Goal: Transaction & Acquisition: Book appointment/travel/reservation

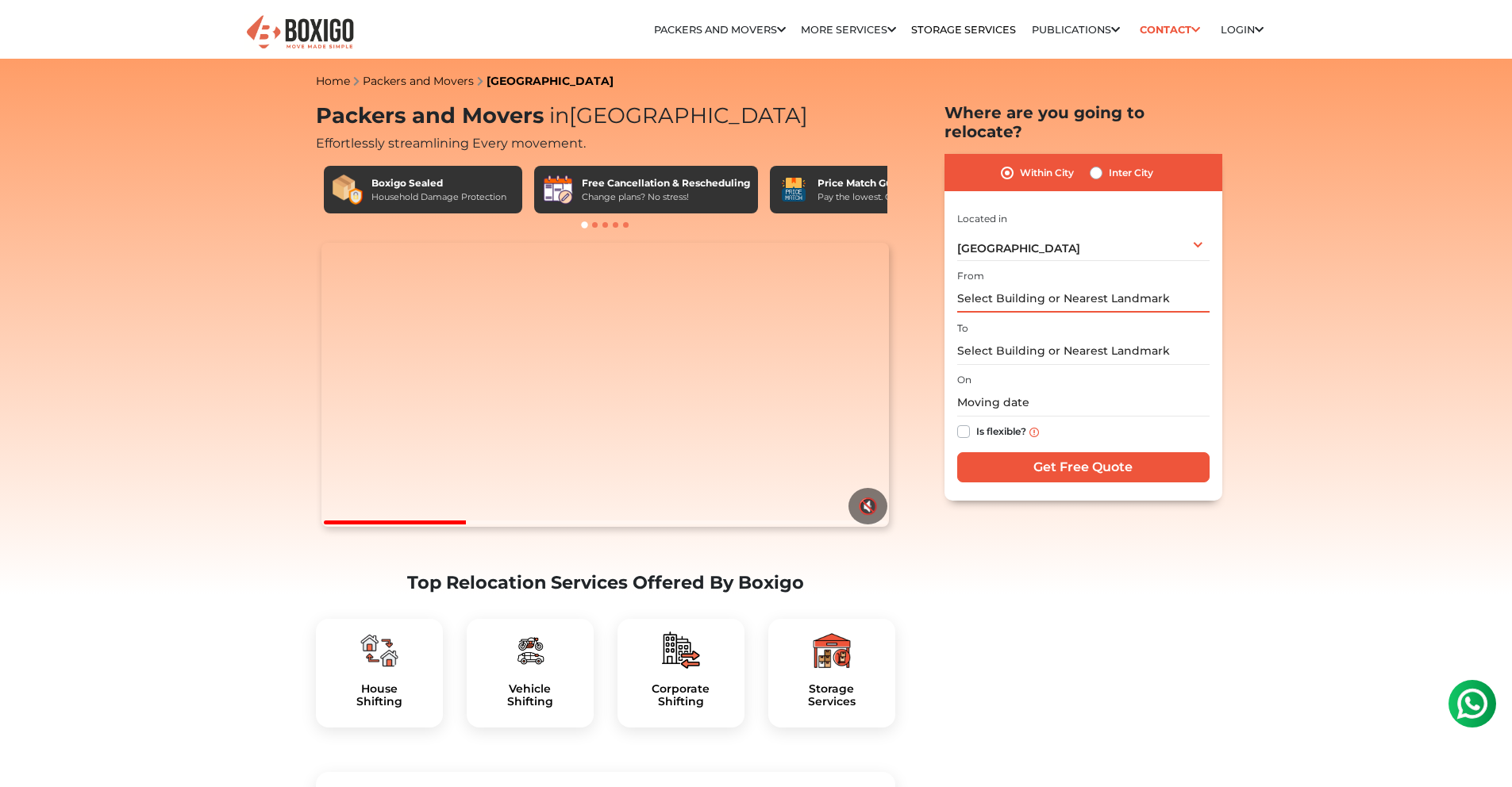
click at [1071, 285] on input "text" at bounding box center [1084, 299] width 253 height 28
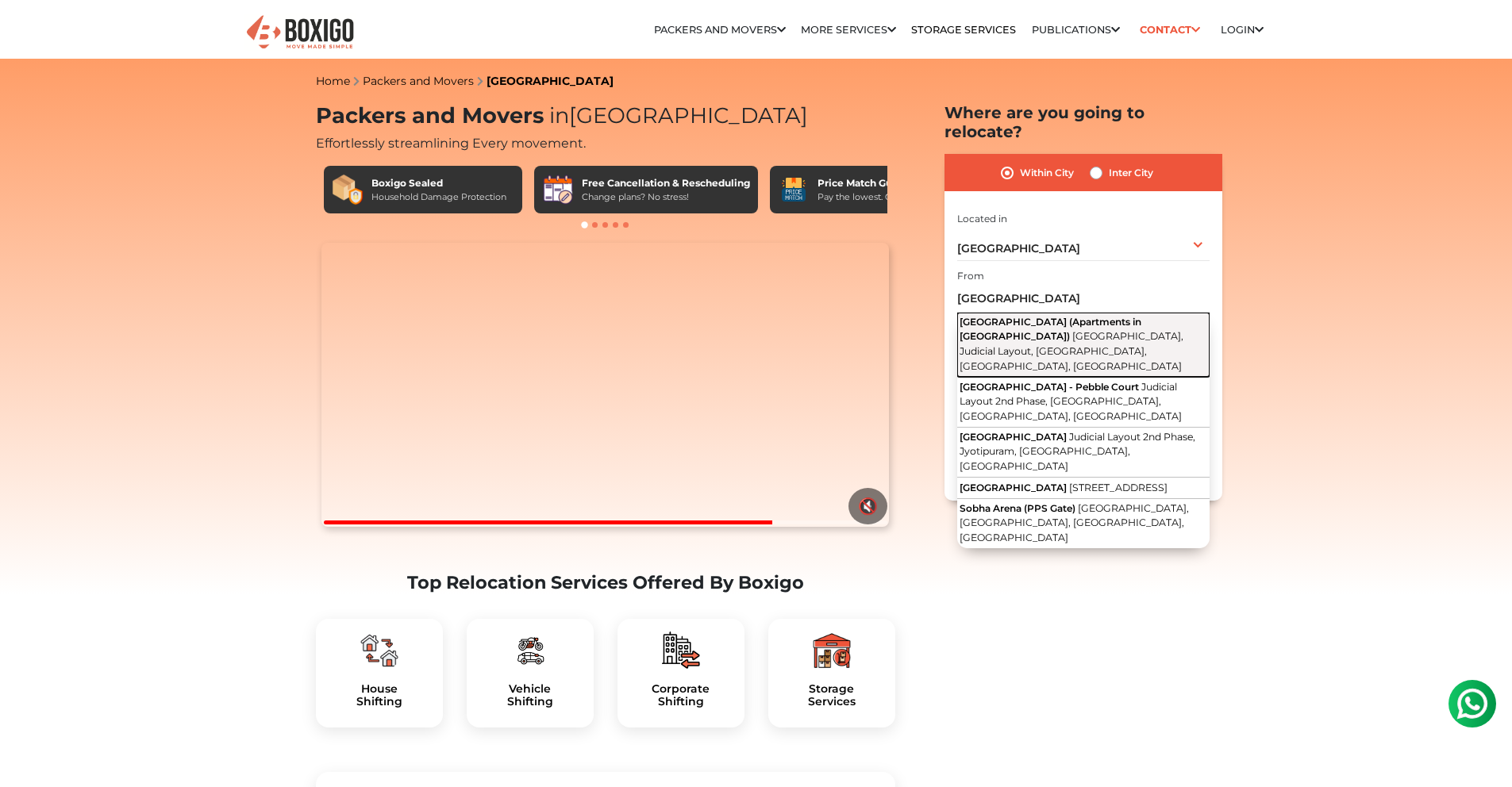
click at [1060, 330] on span "[GEOGRAPHIC_DATA], Judicial Layout, [GEOGRAPHIC_DATA], [GEOGRAPHIC_DATA], [GEOG…" at bounding box center [1072, 350] width 224 height 41
type input "[GEOGRAPHIC_DATA] (Apartments in [GEOGRAPHIC_DATA]), [GEOGRAPHIC_DATA], Judicia…"
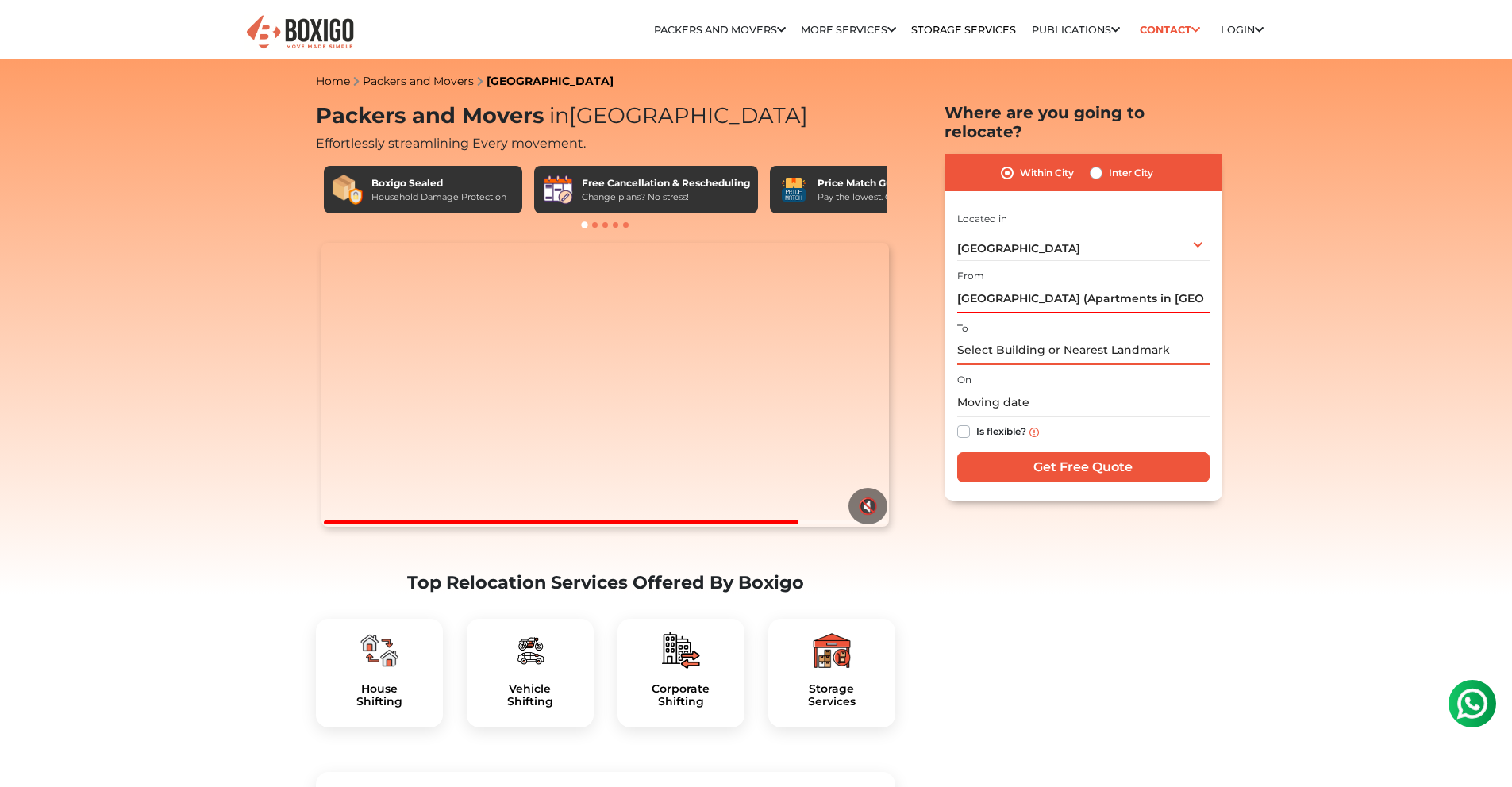
click at [1033, 337] on input "text" at bounding box center [1084, 351] width 253 height 28
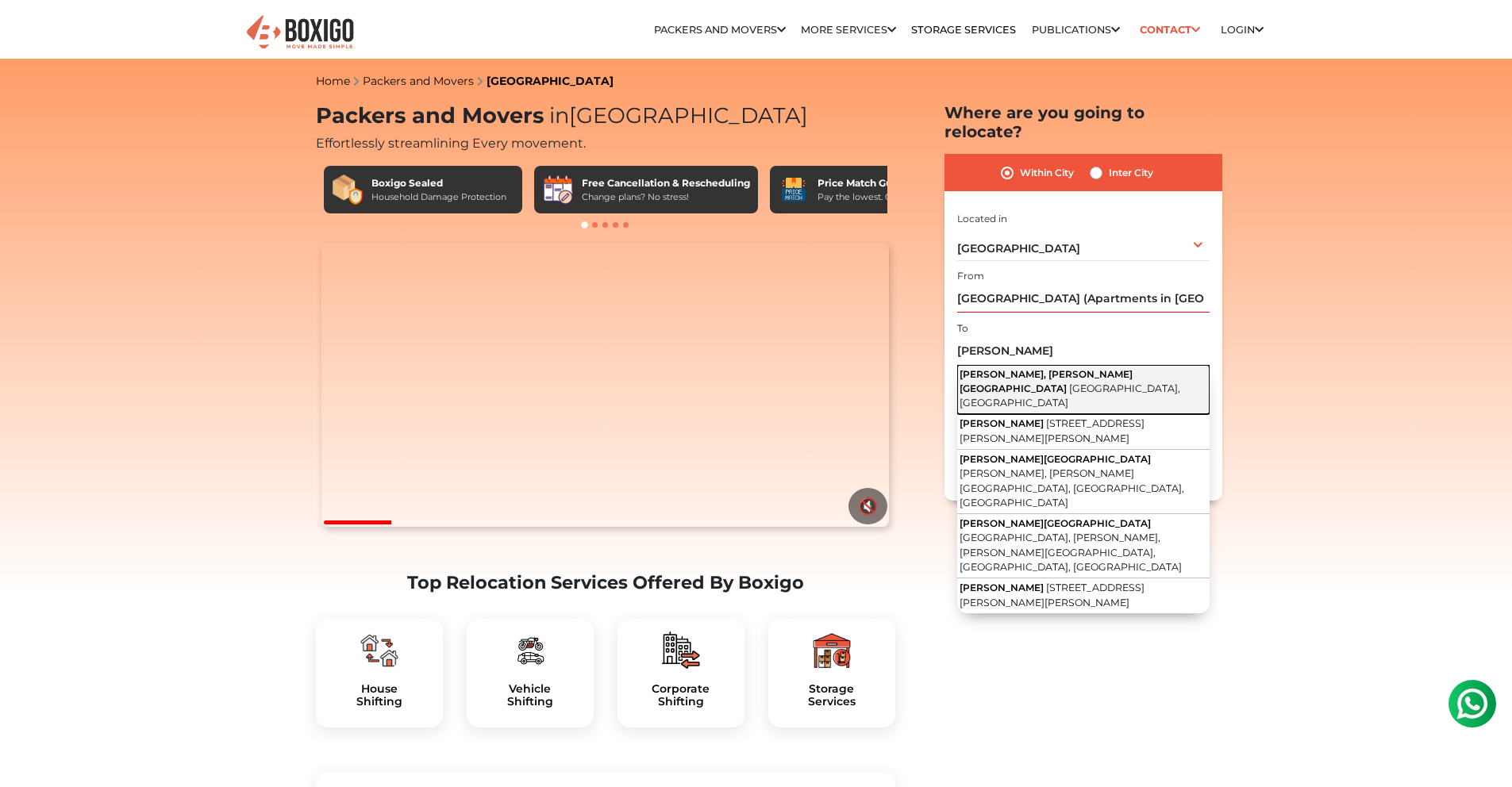
click at [1028, 368] on span "[PERSON_NAME], [PERSON_NAME][GEOGRAPHIC_DATA]" at bounding box center [1046, 381] width 173 height 26
type input "[PERSON_NAME], [PERSON_NAME][GEOGRAPHIC_DATA], [GEOGRAPHIC_DATA], [GEOGRAPHIC_D…"
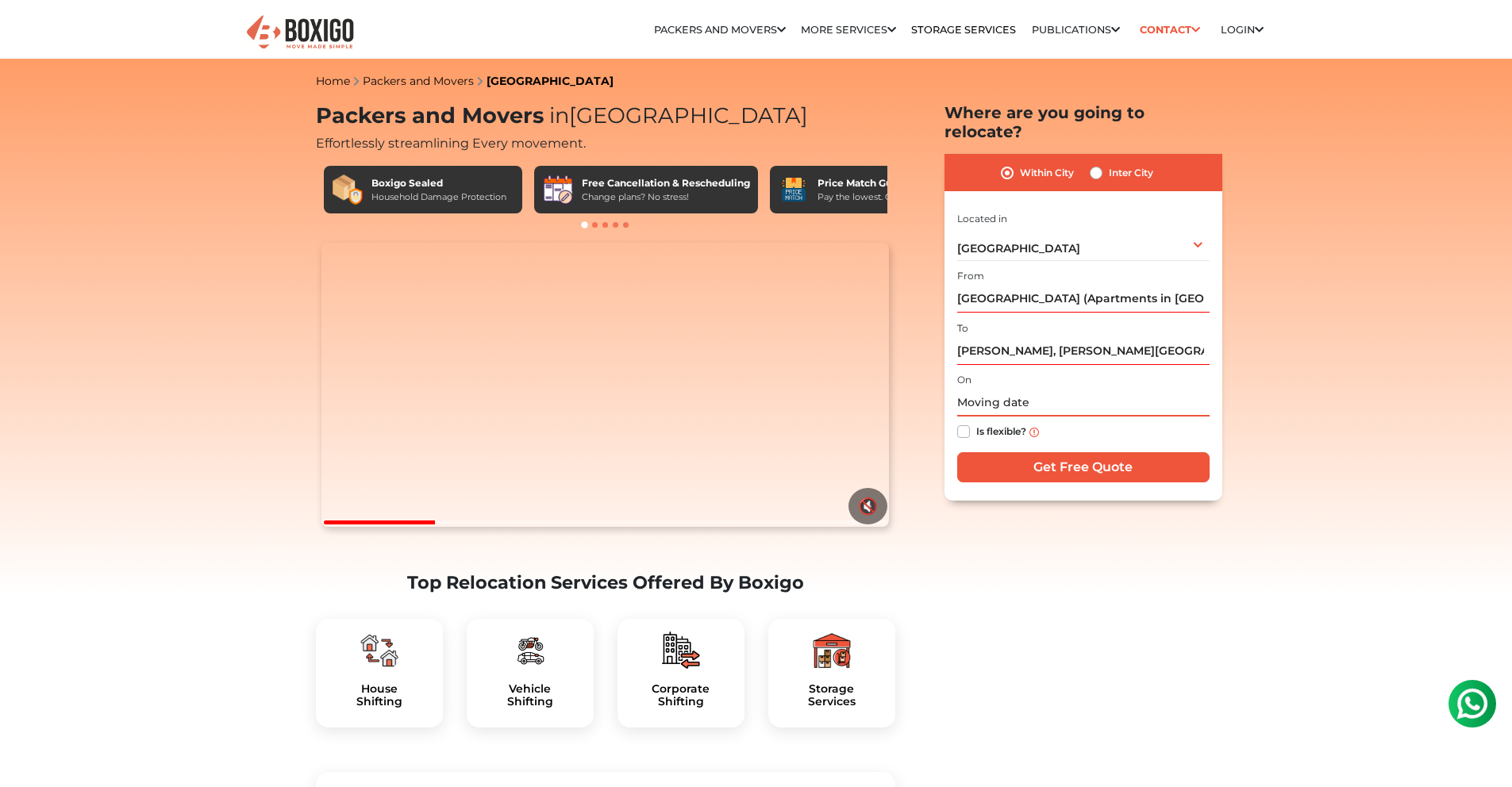
click at [1040, 389] on input "text" at bounding box center [1084, 403] width 253 height 28
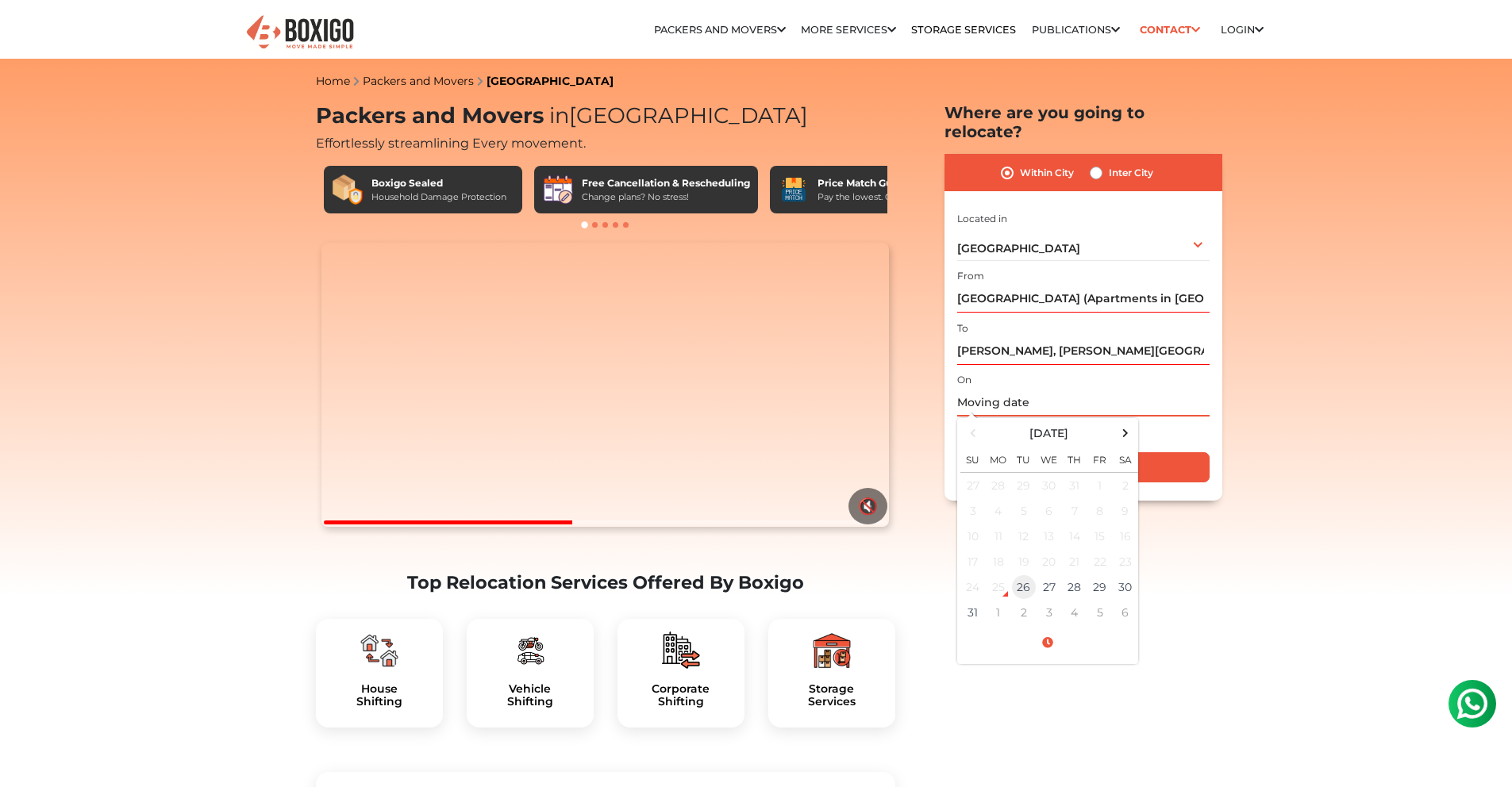
click at [1027, 575] on td "26" at bounding box center [1023, 587] width 25 height 25
type input "[DATE] 1:39 PM"
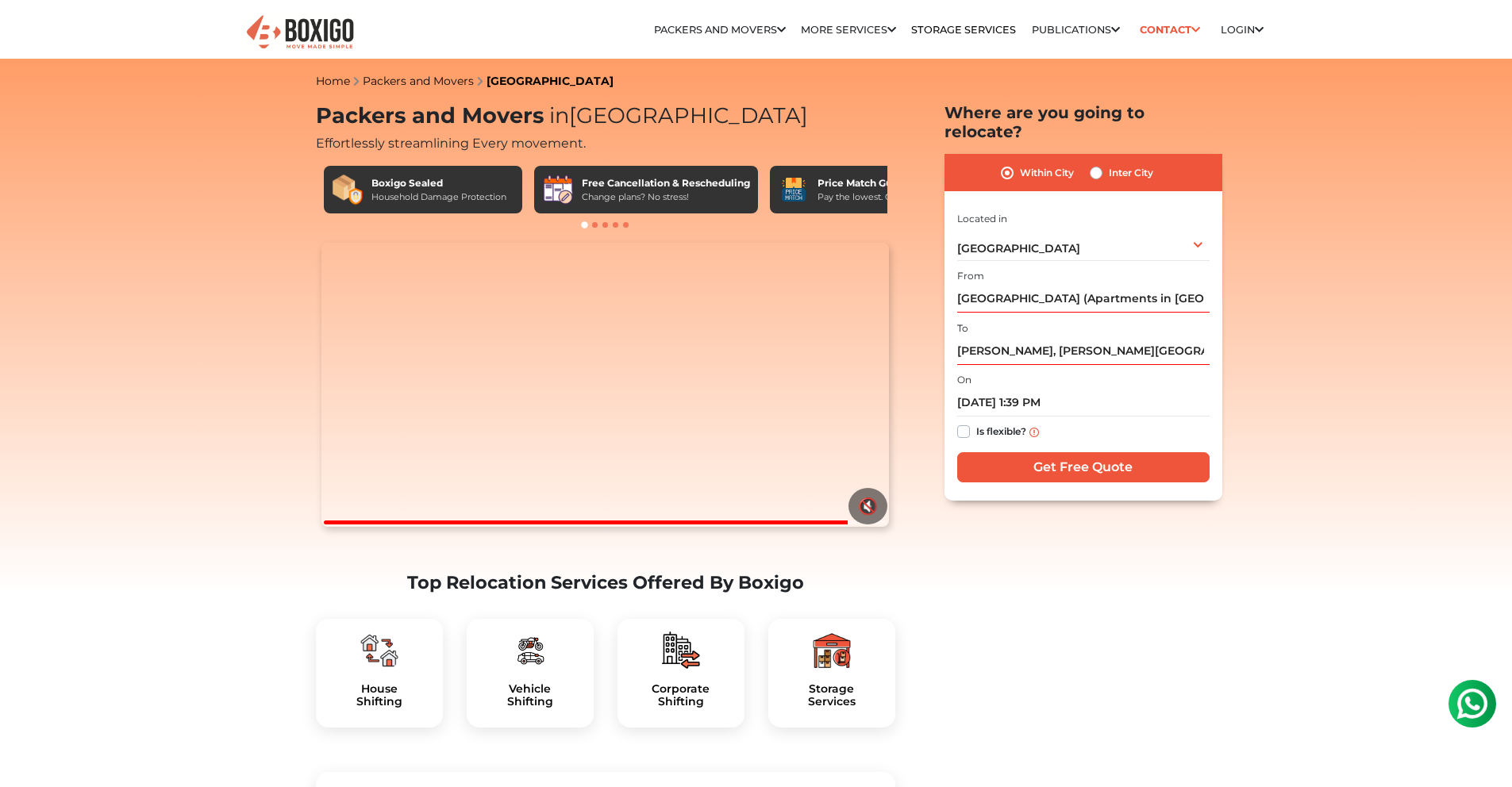
click at [977, 422] on label "Is flexible?" at bounding box center [1002, 430] width 50 height 17
click at [962, 422] on input "Is flexible?" at bounding box center [964, 429] width 13 height 16
checkbox input "true"
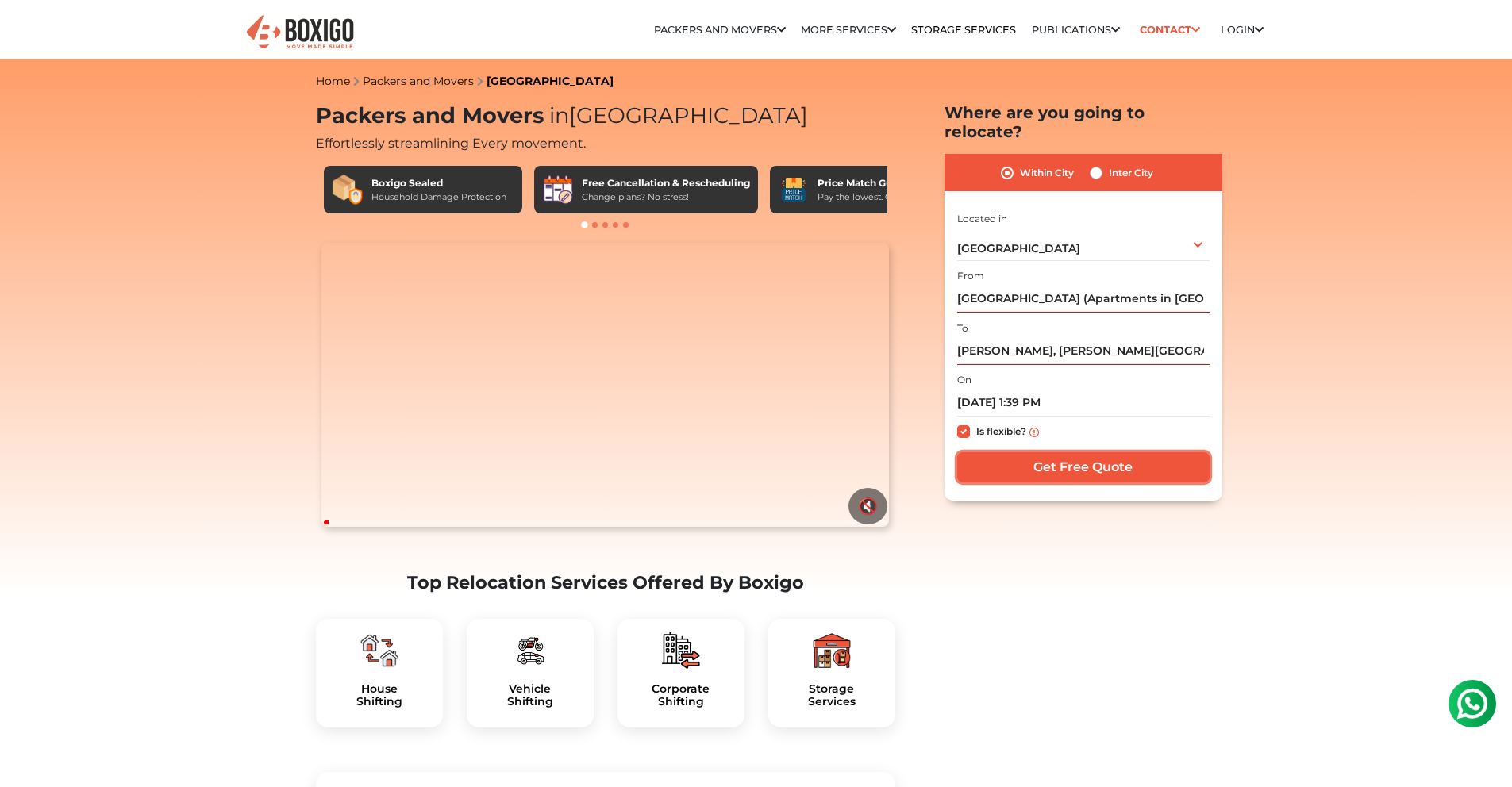
click at [1091, 453] on input "Get Free Quote" at bounding box center [1084, 467] width 253 height 30
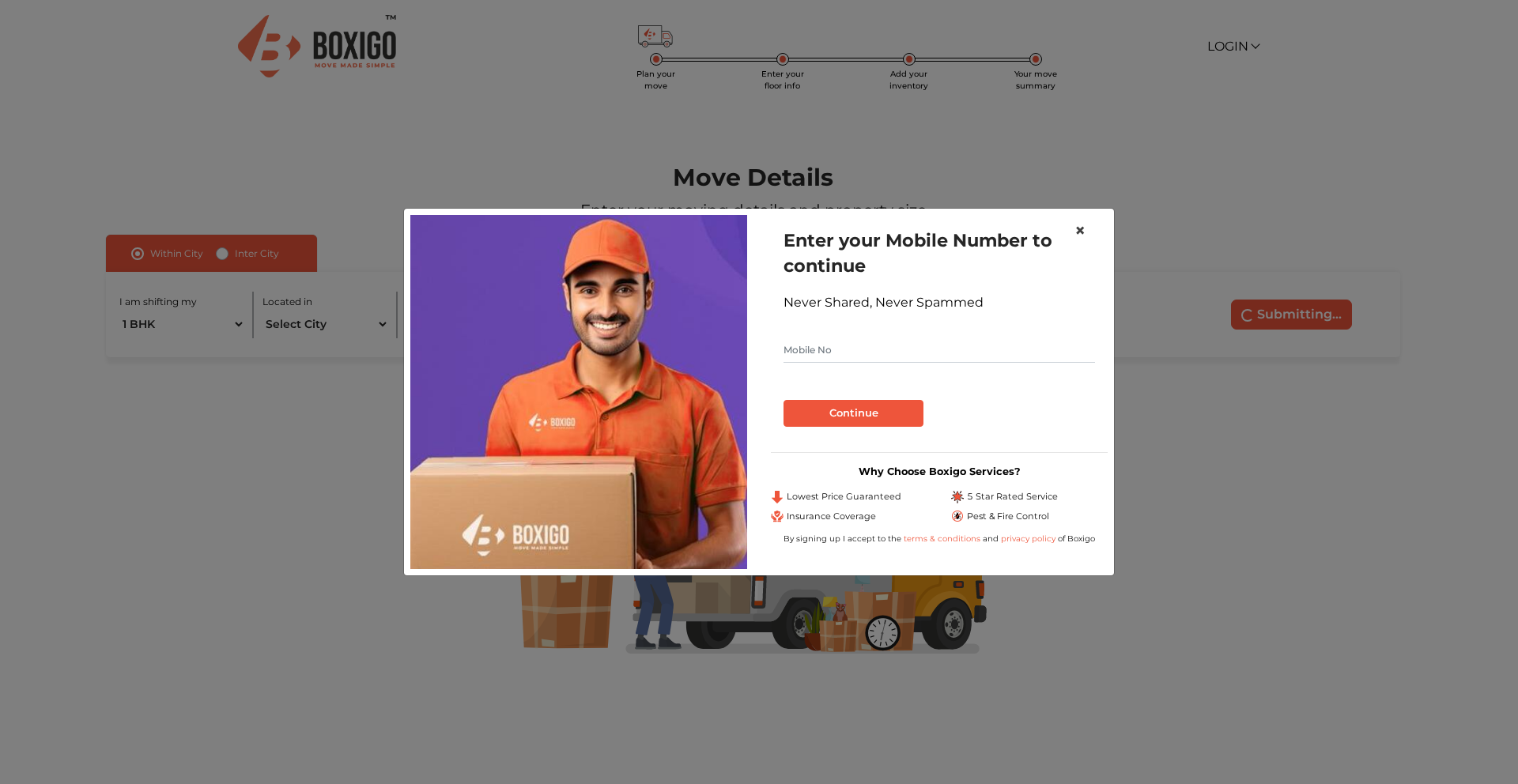
click at [1081, 223] on span "×" at bounding box center [1080, 230] width 11 height 23
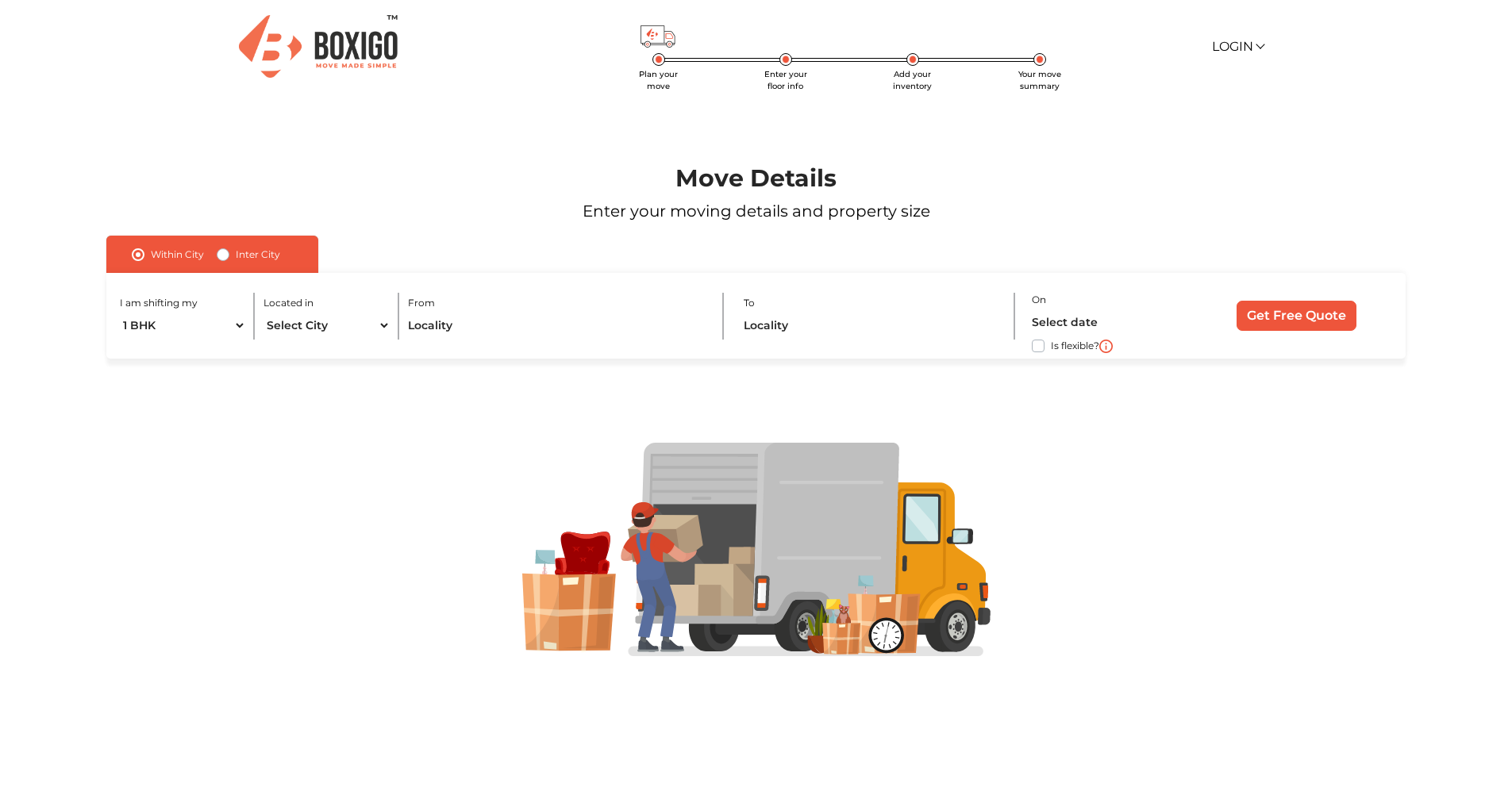
click at [250, 332] on div "I am shifting my 1 BHK 2 BHK 3 BHK 3 + BHK FEW ITEMS" at bounding box center [188, 316] width 136 height 46
click at [235, 324] on select "1 BHK 2 BHK 3 BHK 3 + BHK FEW ITEMS" at bounding box center [183, 326] width 127 height 28
select select "FEW ITEMS"
click at [120, 312] on select "1 BHK 2 BHK 3 BHK 3 + BHK FEW ITEMS" at bounding box center [183, 326] width 127 height 28
click at [367, 326] on select "Select City Bangalore Bengaluru Bhopal Bhubaneswar Chennai Coimbatore Cuttack D…" at bounding box center [327, 326] width 127 height 28
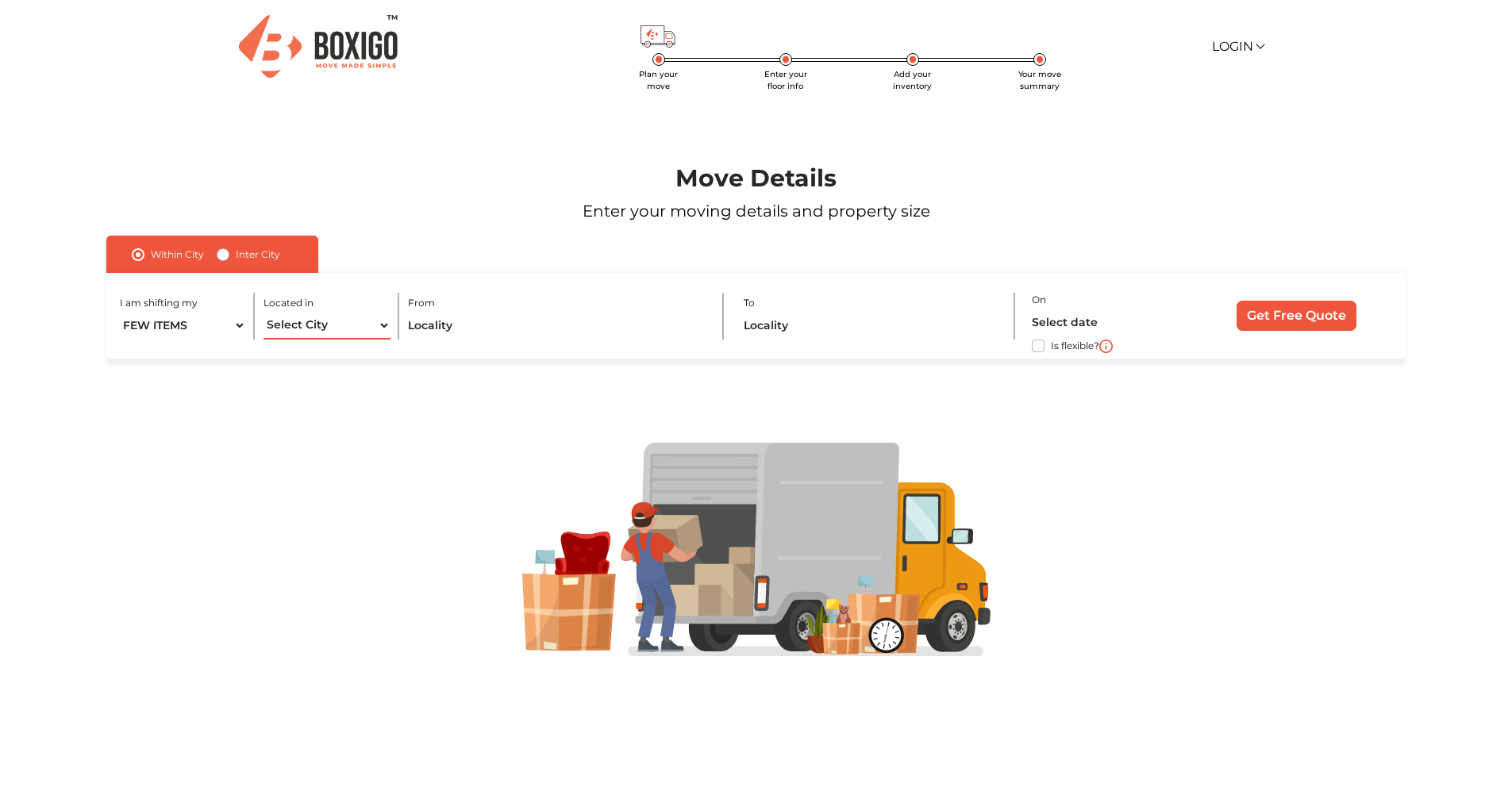
select select "[GEOGRAPHIC_DATA]"
click at [264, 312] on select "Select City Bangalore Bengaluru Bhopal Bhubaneswar Chennai Coimbatore Cuttack D…" at bounding box center [327, 326] width 127 height 28
click at [496, 325] on input "text" at bounding box center [557, 326] width 297 height 28
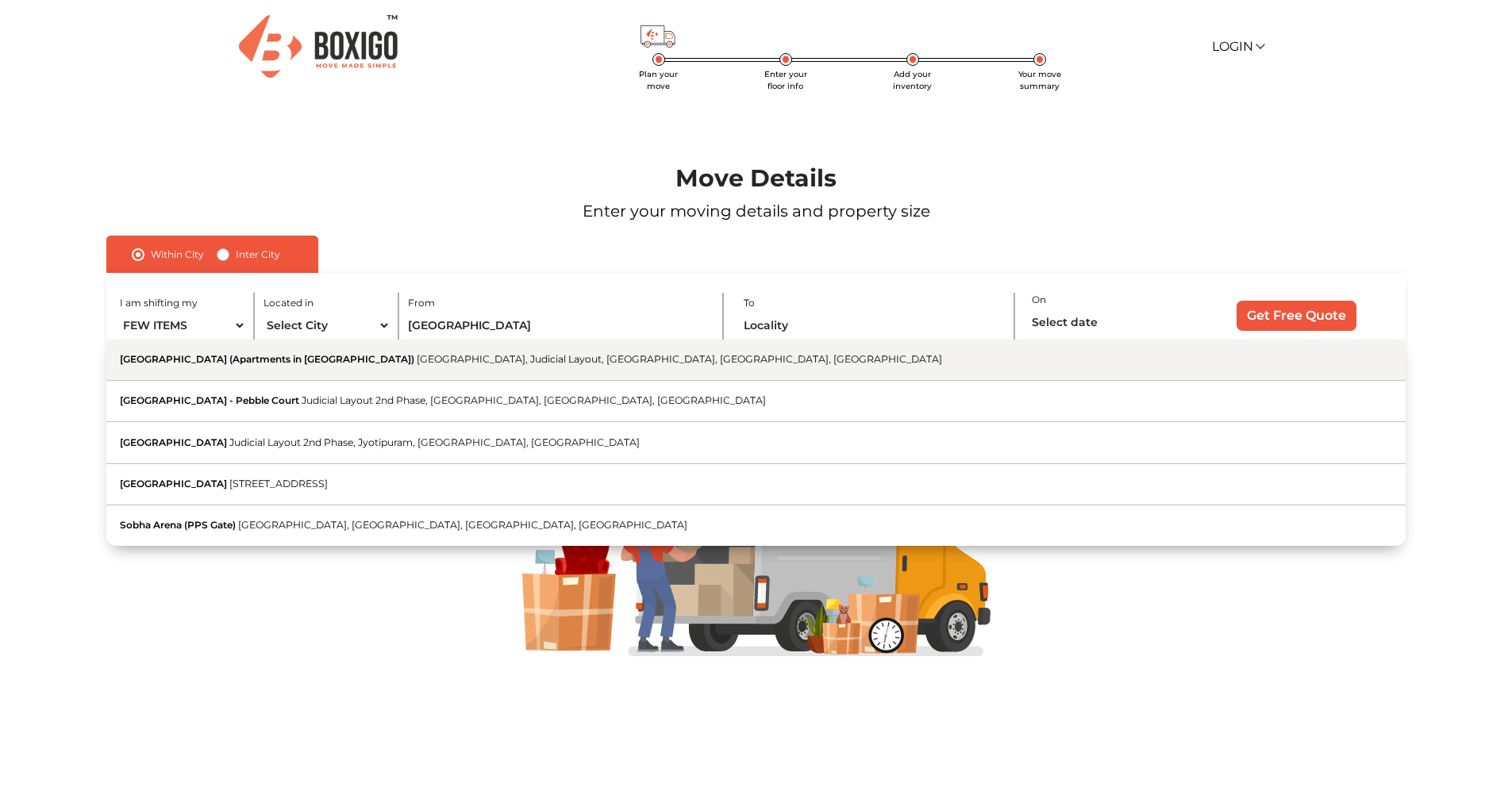
click at [204, 369] on button "SOBHA Arena (Apartments in Kanakapura Road) Kanakapura Main Road, Judicial Layo…" at bounding box center [756, 361] width 1299 height 41
type input "[GEOGRAPHIC_DATA] (Apartments in [GEOGRAPHIC_DATA]), [GEOGRAPHIC_DATA], Judicia…"
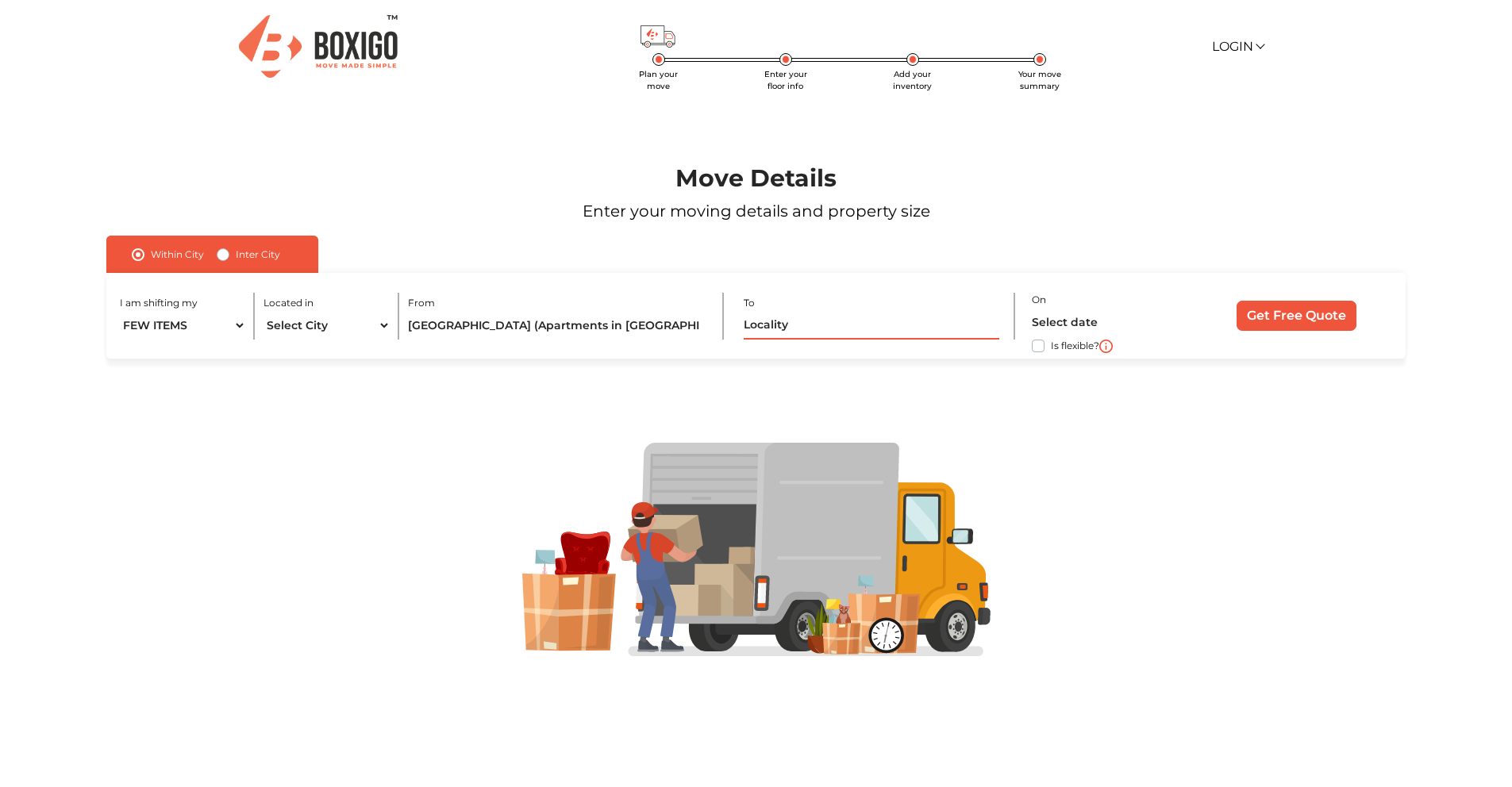
click at [798, 325] on input "text" at bounding box center [871, 326] width 255 height 28
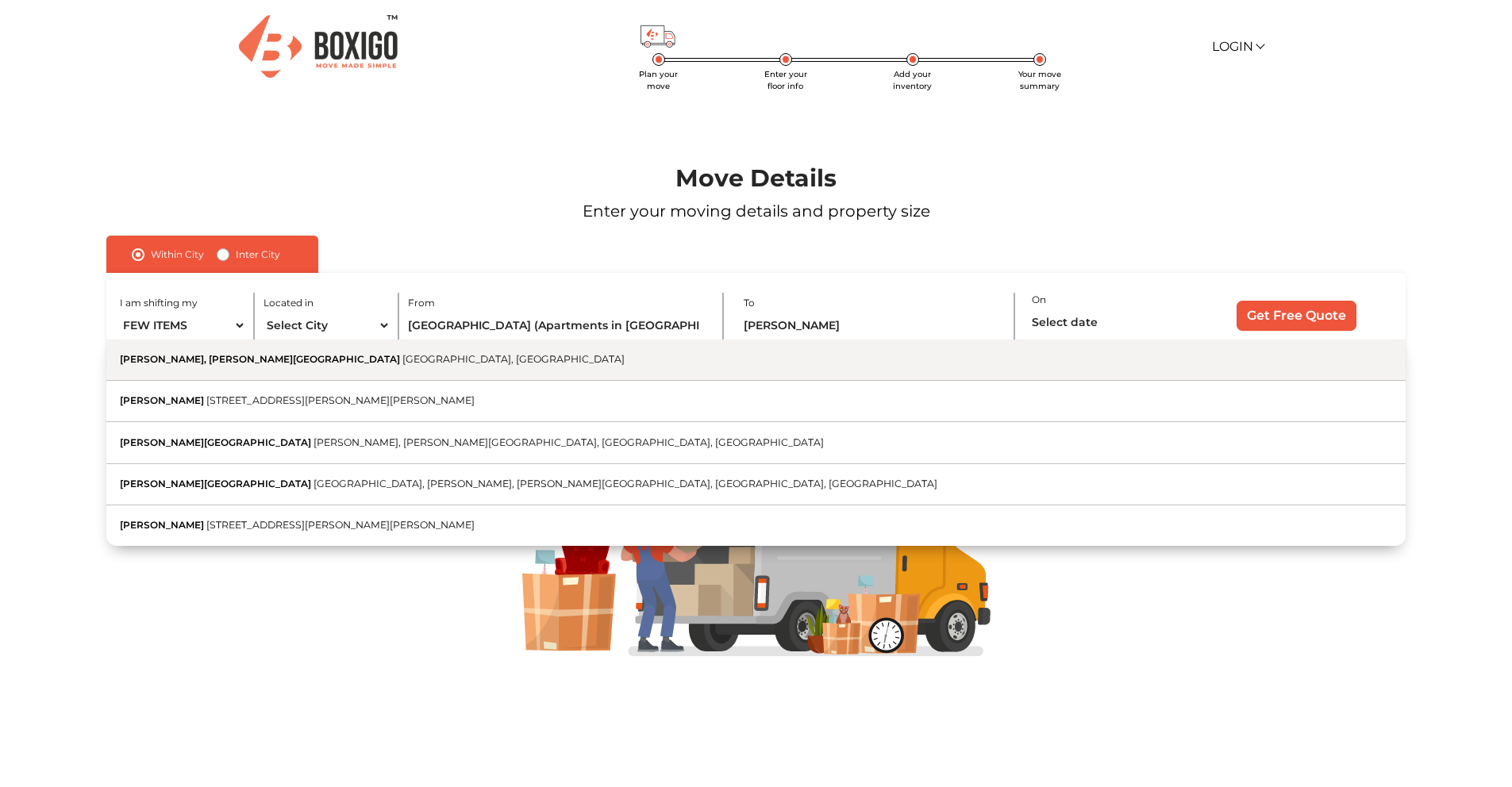
click at [225, 369] on button "[PERSON_NAME], [PERSON_NAME][GEOGRAPHIC_DATA], [GEOGRAPHIC_DATA]" at bounding box center [756, 361] width 1299 height 41
type input "[PERSON_NAME], [PERSON_NAME][GEOGRAPHIC_DATA], [GEOGRAPHIC_DATA], [GEOGRAPHIC_D…"
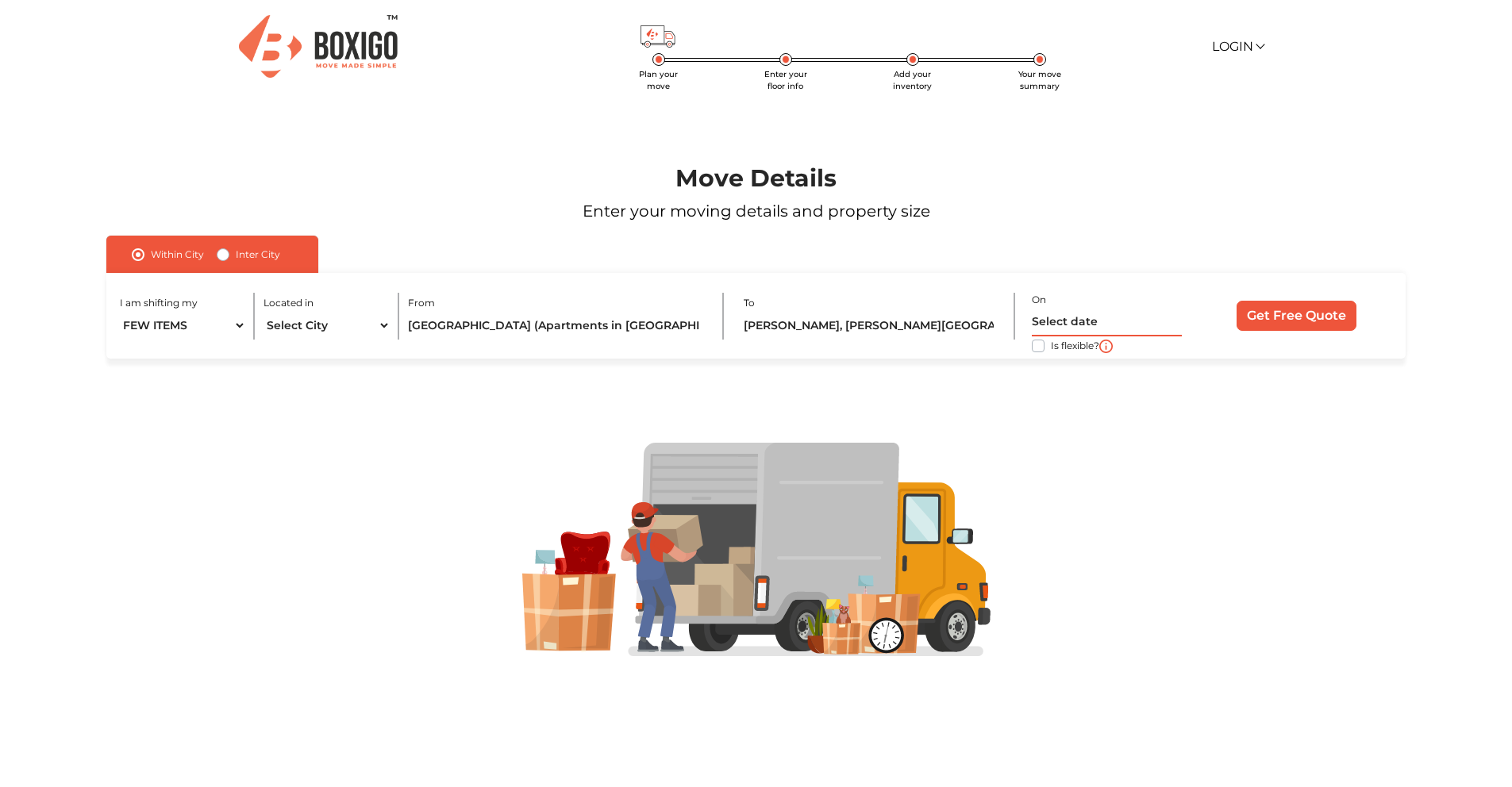
click at [1138, 327] on input "text" at bounding box center [1107, 322] width 150 height 28
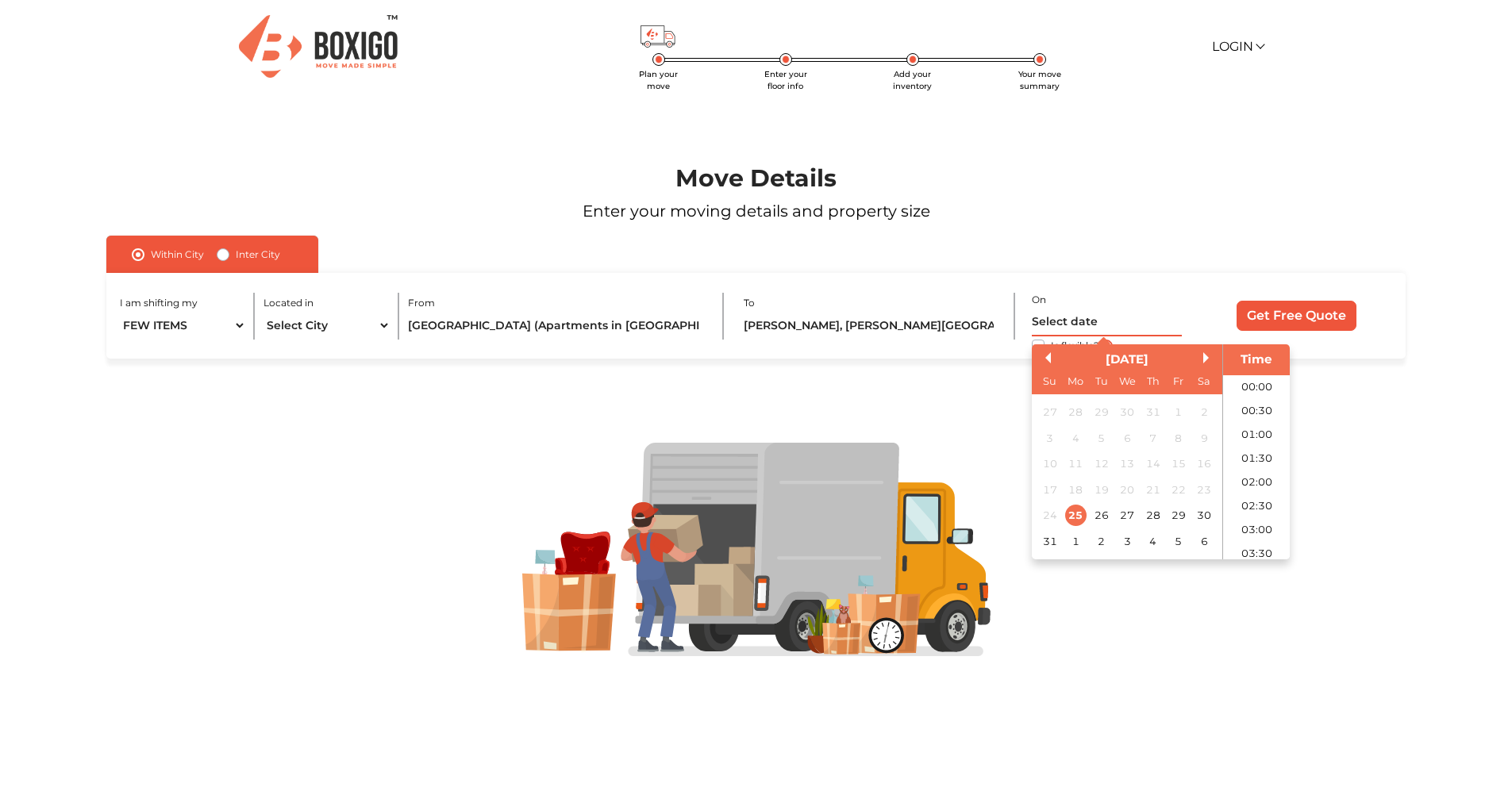
scroll to position [563, 0]
click at [1072, 517] on div "25" at bounding box center [1075, 515] width 21 height 21
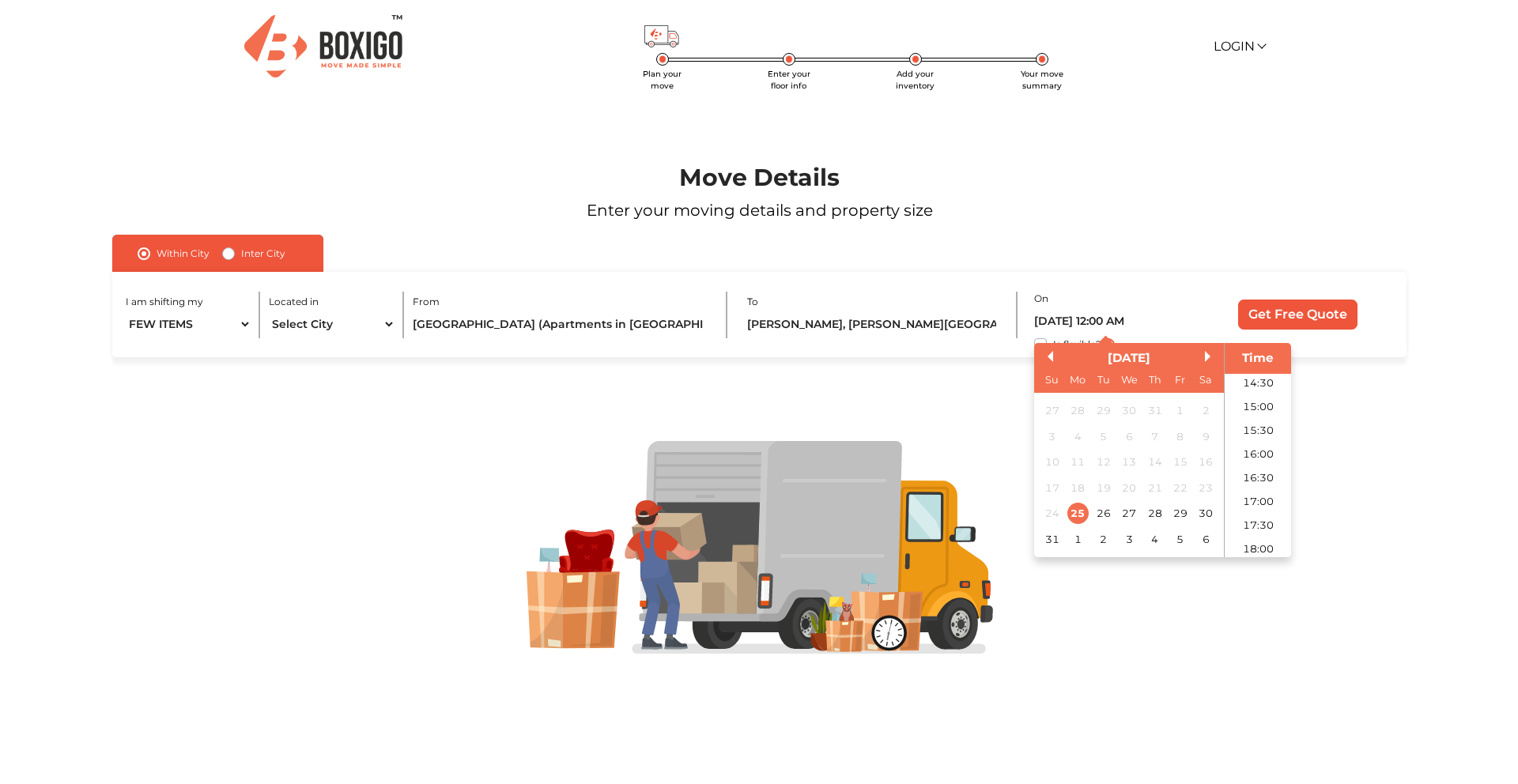
scroll to position [686, 0]
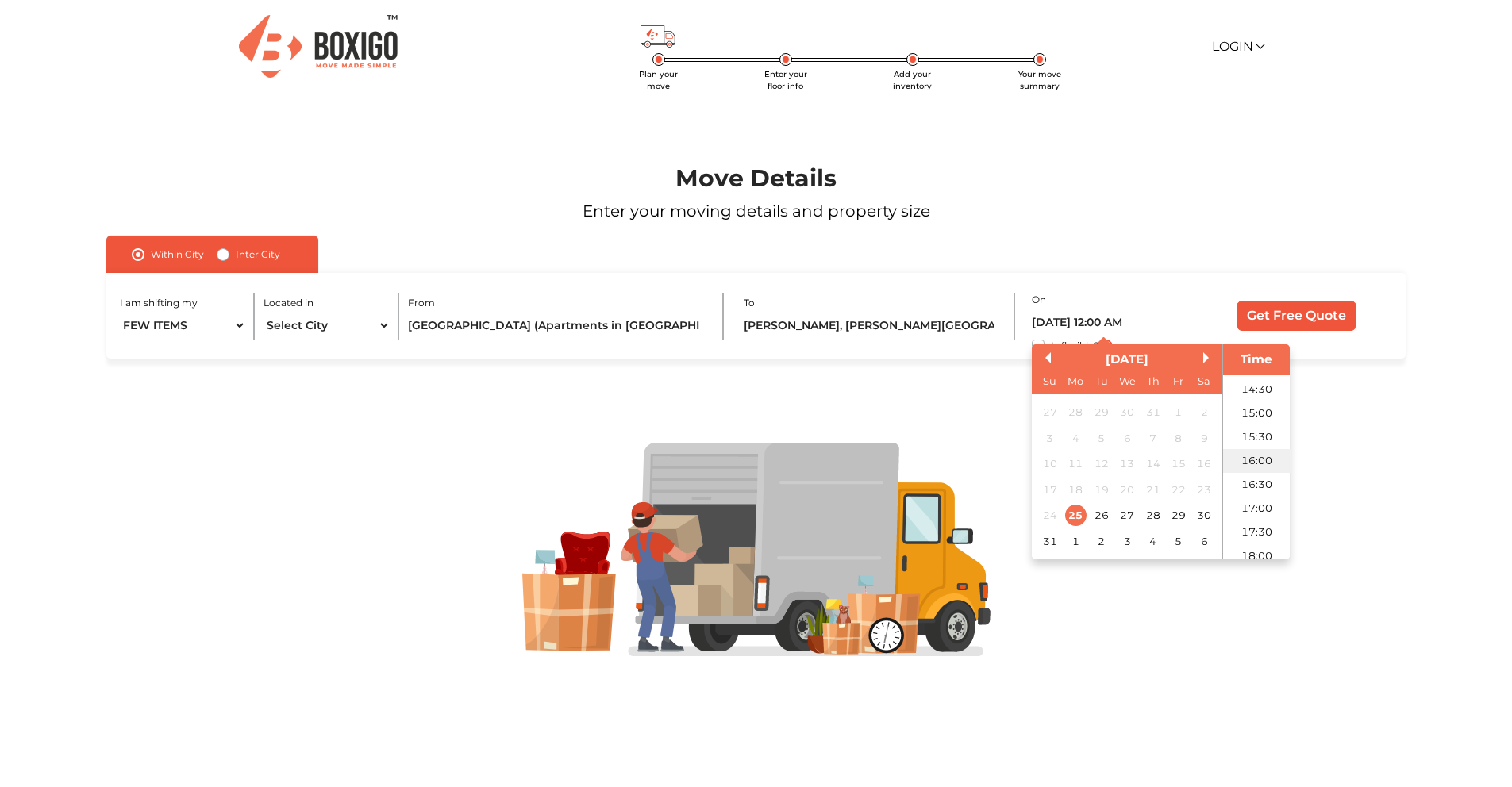
click at [1251, 461] on li "16:00" at bounding box center [1257, 462] width 68 height 24
type input "25/08/2025 4:00 PM"
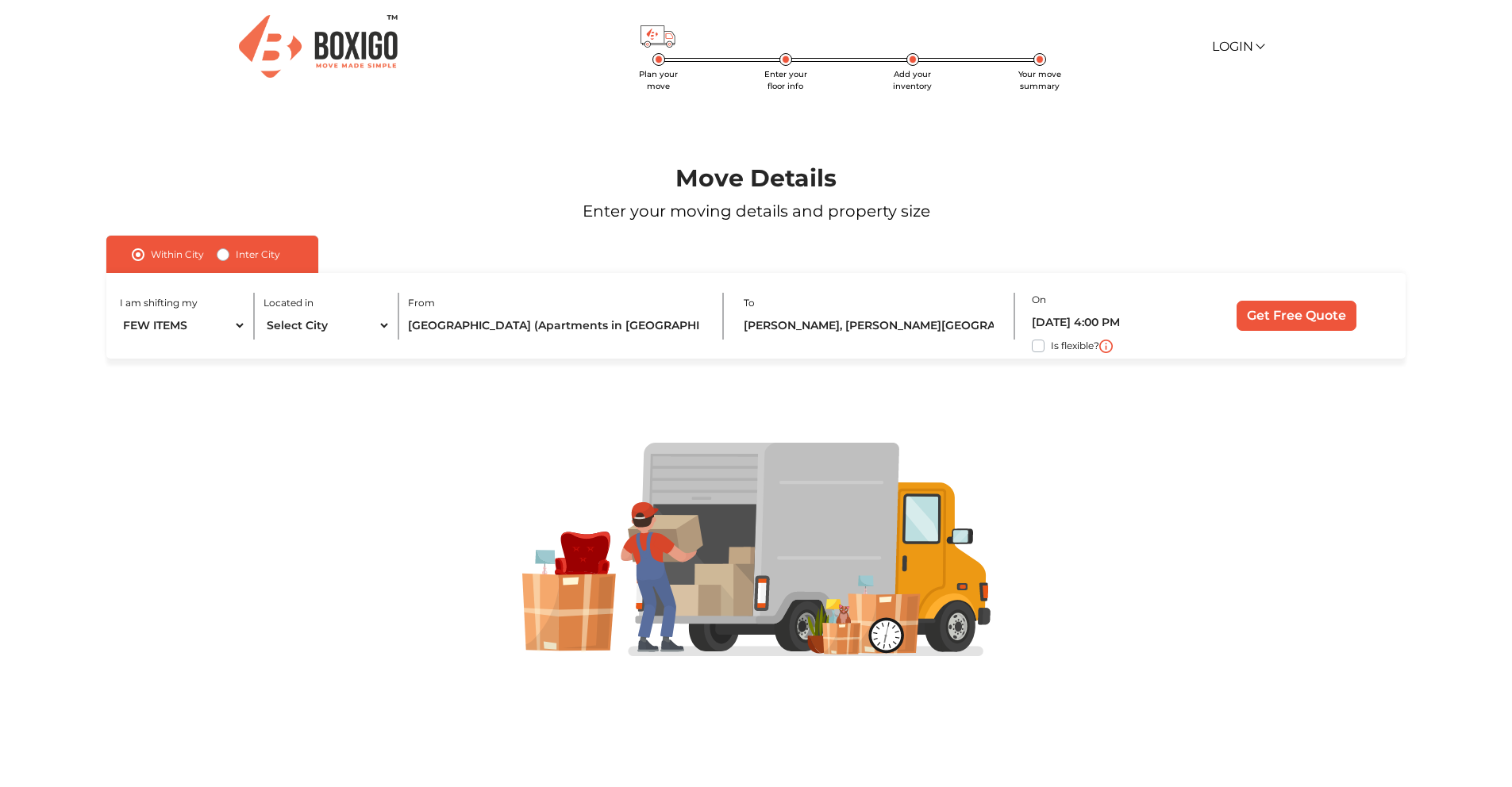
click at [1051, 349] on label "Is flexible?" at bounding box center [1075, 345] width 48 height 17
click at [119, 349] on input "Is flexible?" at bounding box center [112, 344] width 13 height 16
checkbox input "true"
click at [1273, 313] on input "Get Free Quote" at bounding box center [1296, 316] width 120 height 30
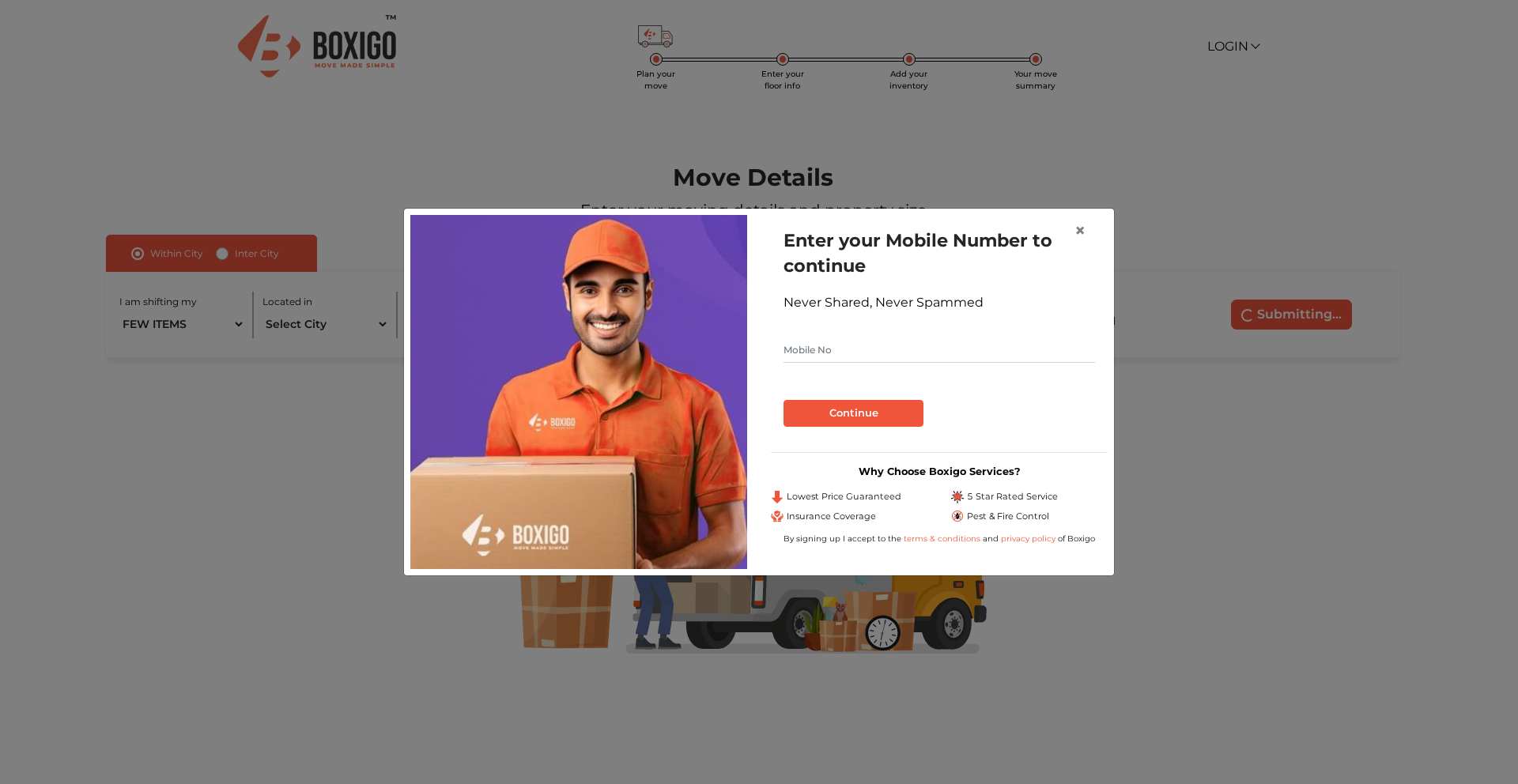
click at [861, 349] on input "text" at bounding box center [939, 350] width 312 height 25
type input "7259034432"
click at [845, 409] on button "Continue" at bounding box center [853, 413] width 140 height 27
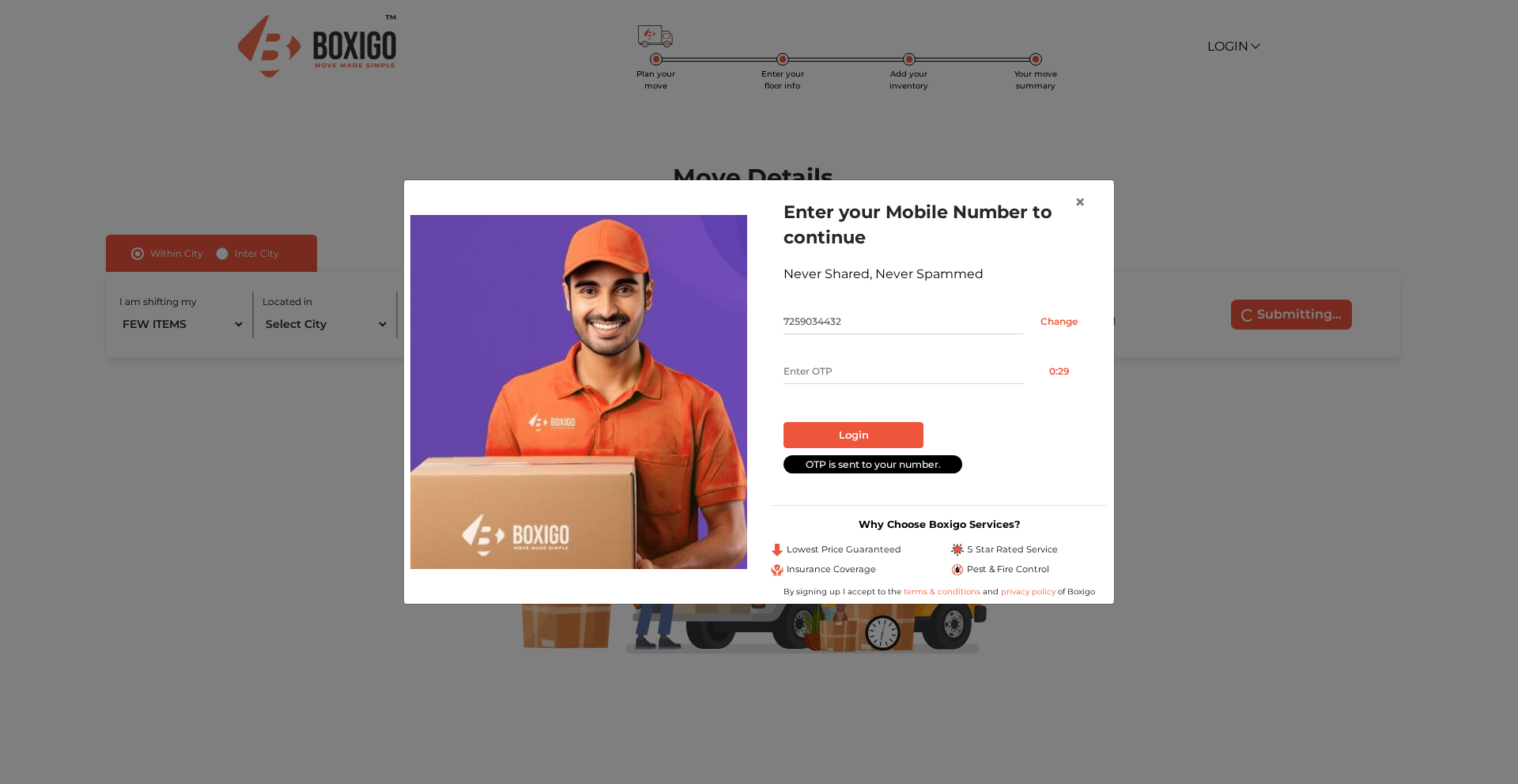
click at [837, 368] on input "text" at bounding box center [903, 371] width 240 height 25
type input "8462"
click at [846, 442] on button "Login" at bounding box center [853, 435] width 140 height 27
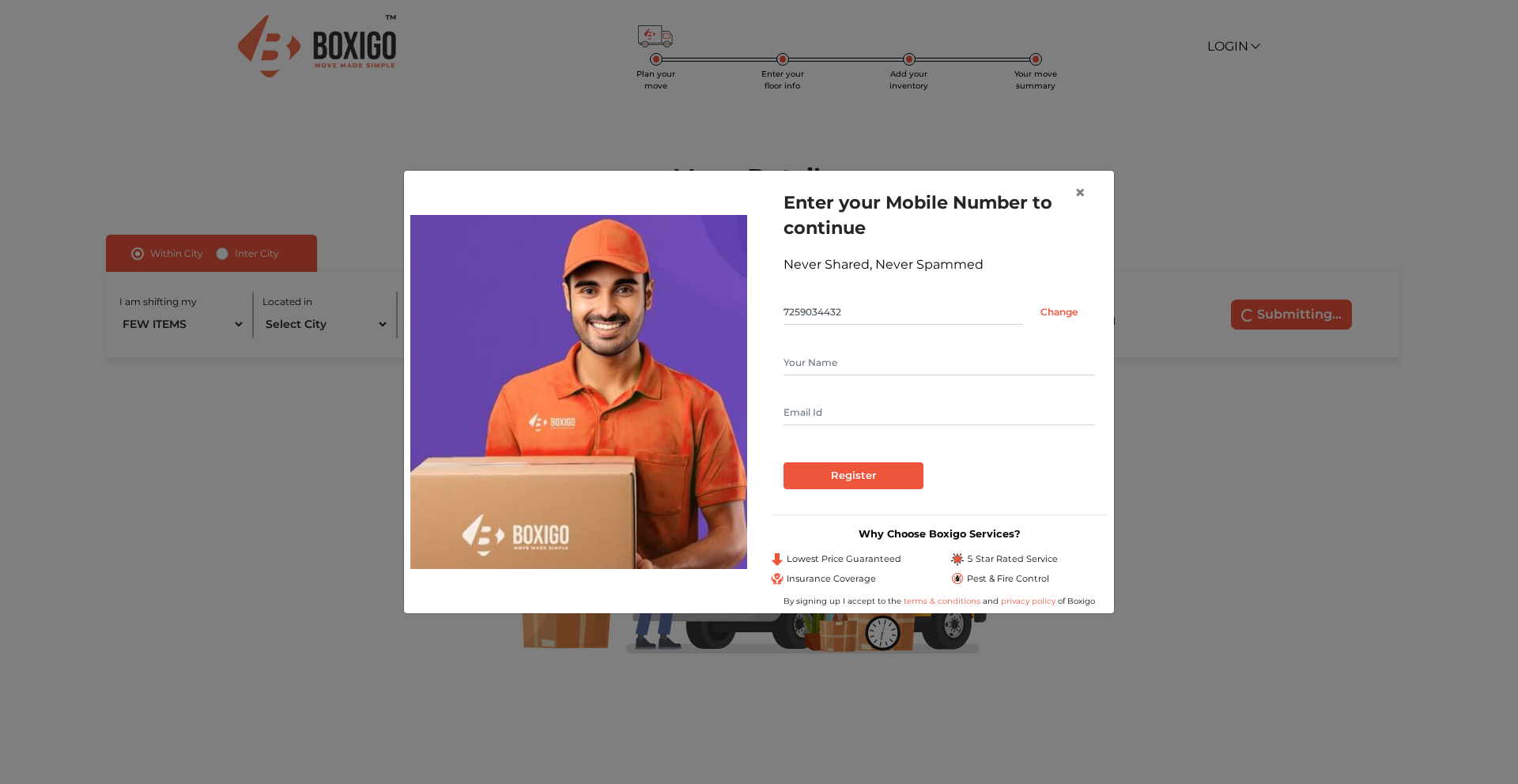
click at [839, 357] on input "text" at bounding box center [939, 362] width 312 height 25
type input "Nitin"
type input "tonitingaurav@gmail.com"
click at [877, 480] on input "Register" at bounding box center [853, 476] width 140 height 27
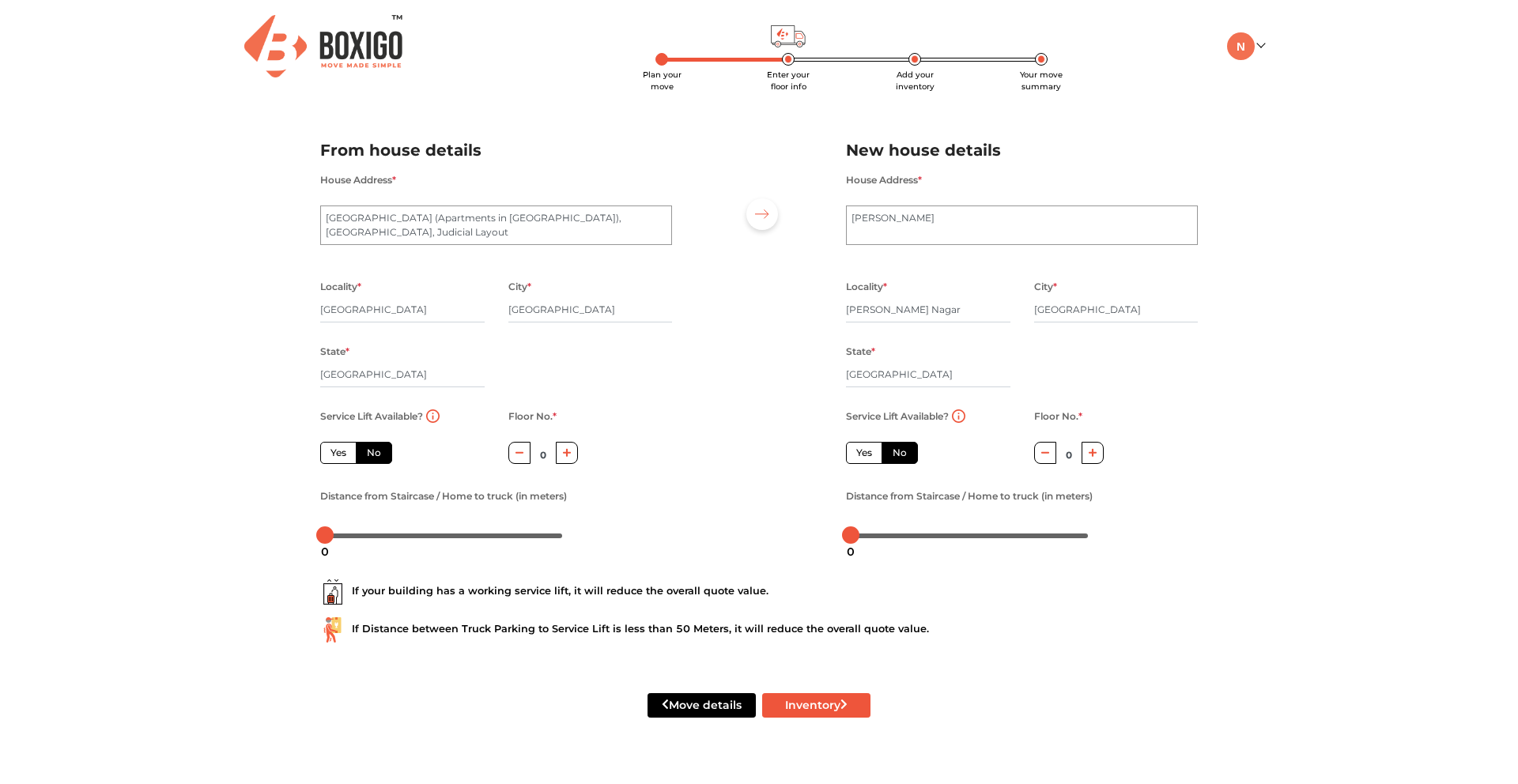
click at [339, 454] on label "Yes" at bounding box center [338, 454] width 36 height 22
click at [339, 454] on input "Yes" at bounding box center [335, 451] width 10 height 10
radio input "true"
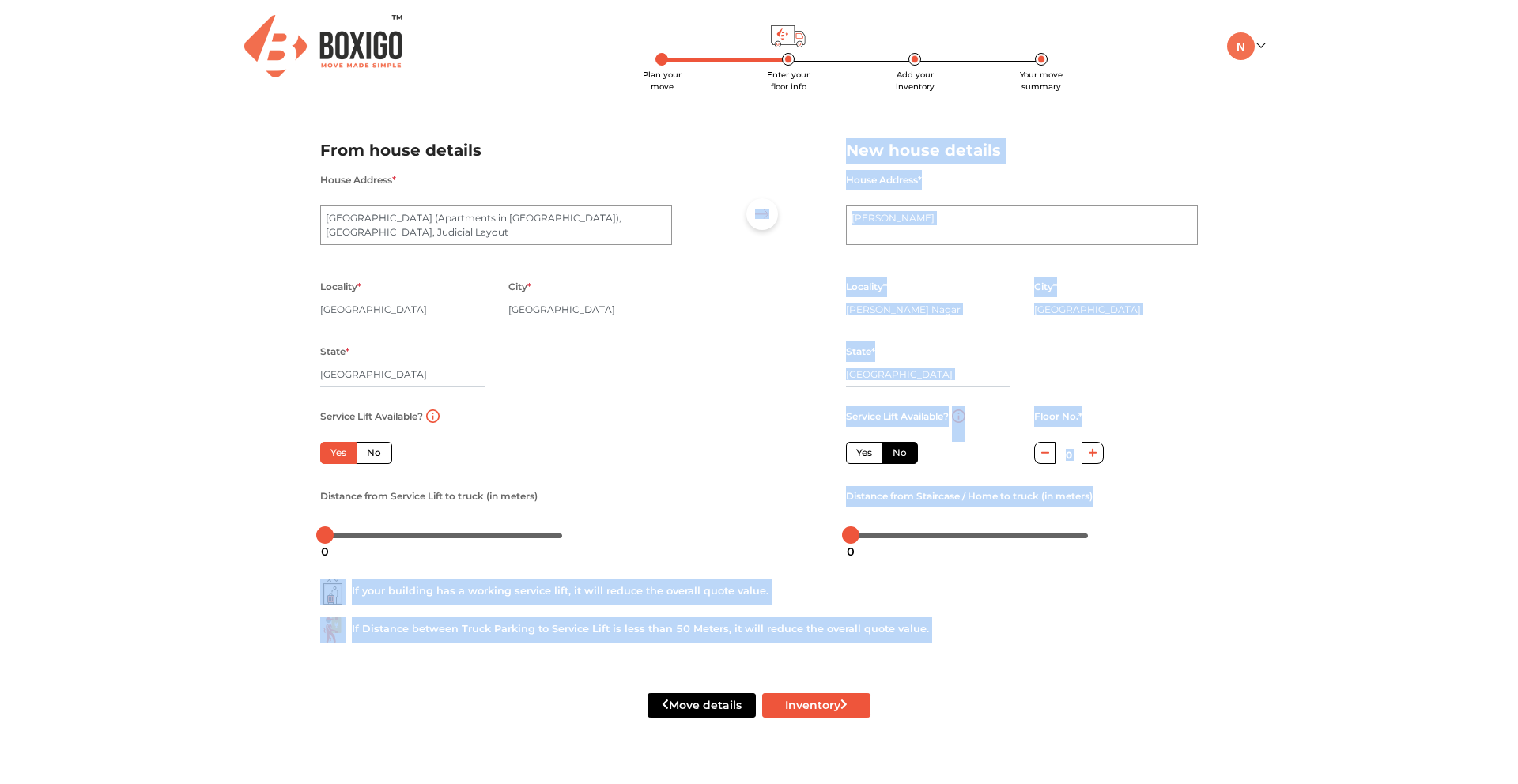
click at [326, 537] on body "Plan your move Enter your floor info Add your inventory Your move summary My Mo…" at bounding box center [759, 392] width 1518 height 784
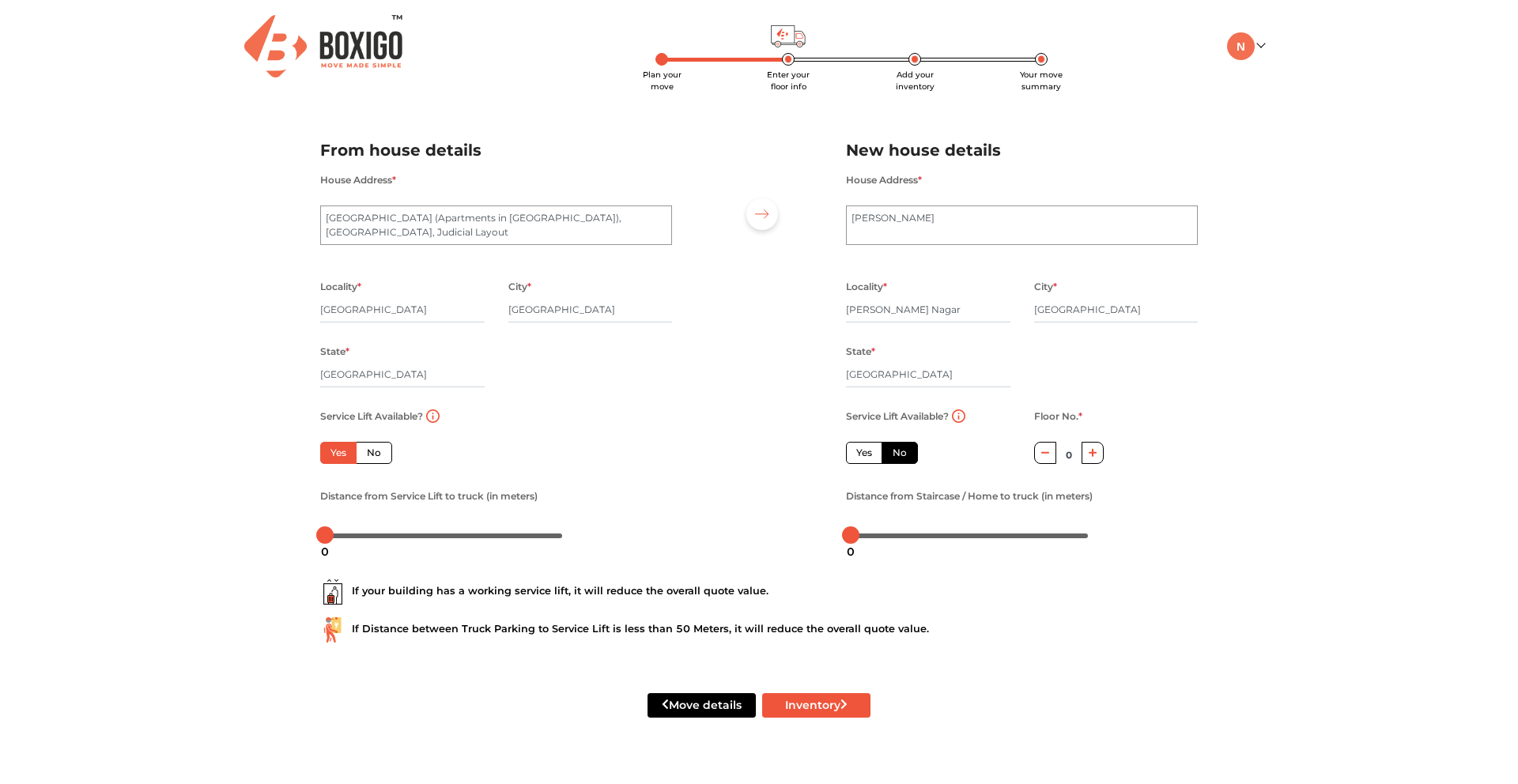
click at [271, 537] on div "Plan your move Enter your floor info Add your inventory Your move summary My Mo…" at bounding box center [759, 378] width 1518 height 756
click at [908, 459] on label "No" at bounding box center [900, 454] width 36 height 22
click at [903, 456] on input "No" at bounding box center [898, 451] width 10 height 10
click at [826, 711] on button "Inventory" at bounding box center [816, 705] width 108 height 24
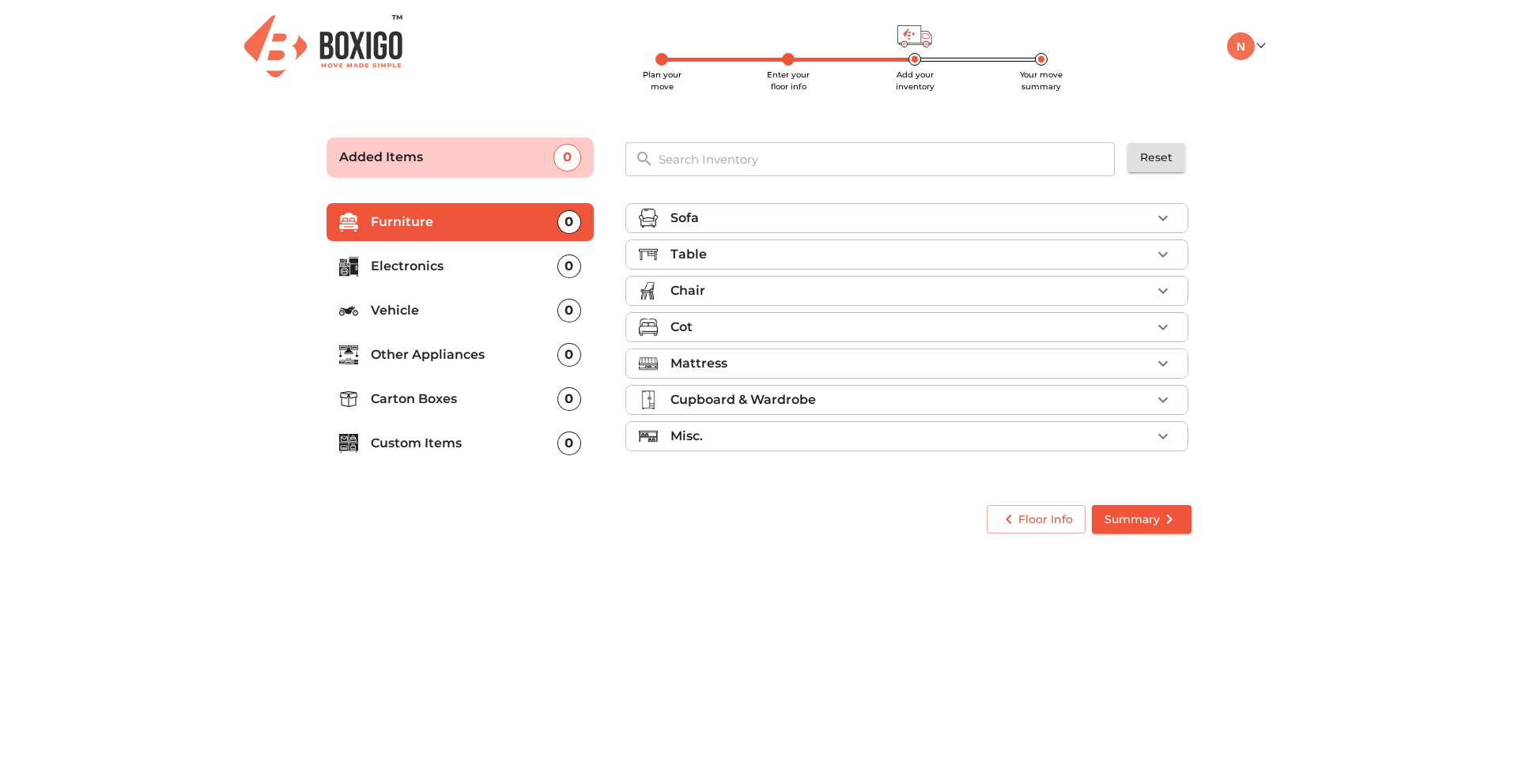
click at [1168, 327] on icon "button" at bounding box center [1163, 327] width 19 height 19
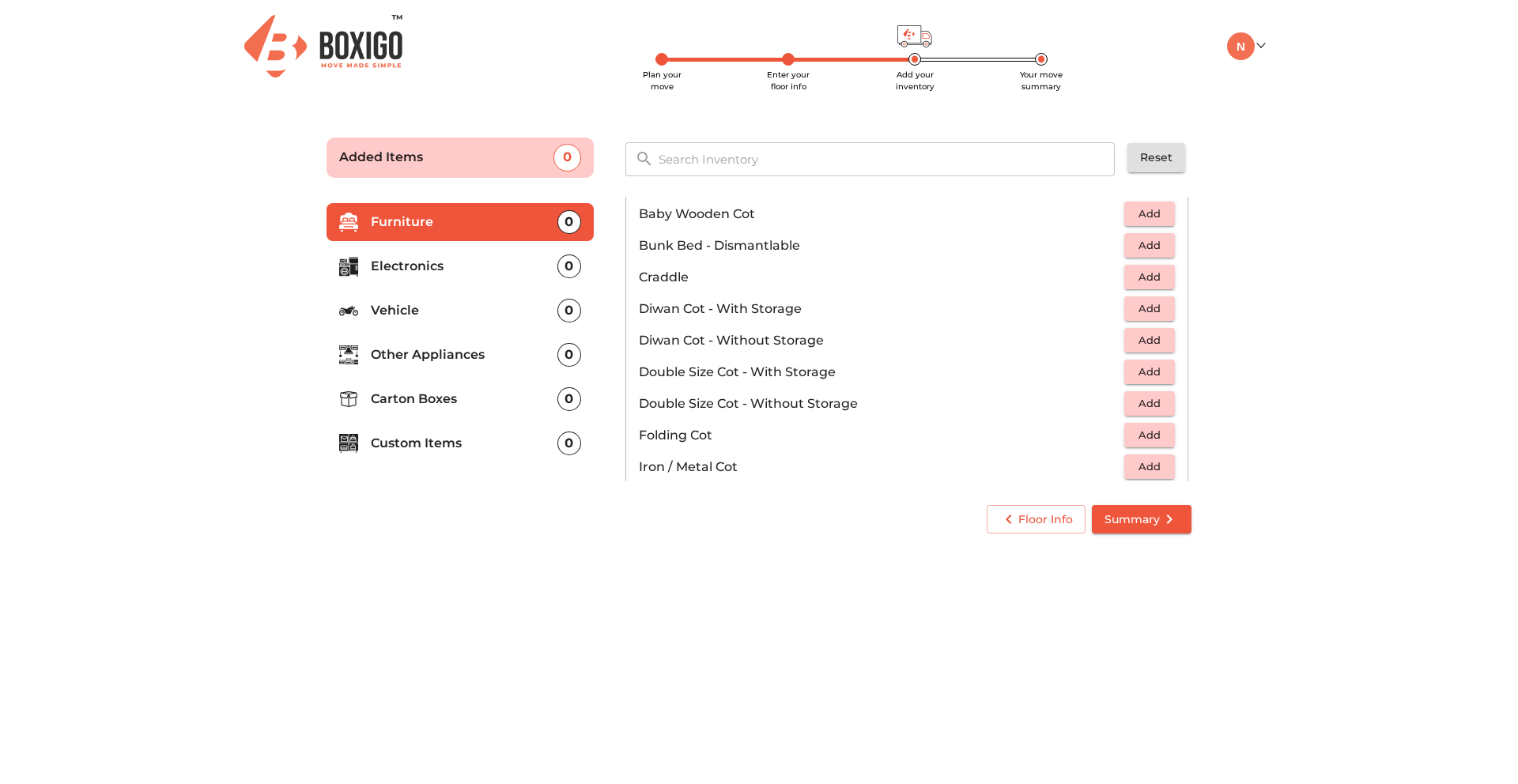
scroll to position [155, 0]
click at [1136, 370] on span "Add" at bounding box center [1150, 368] width 35 height 19
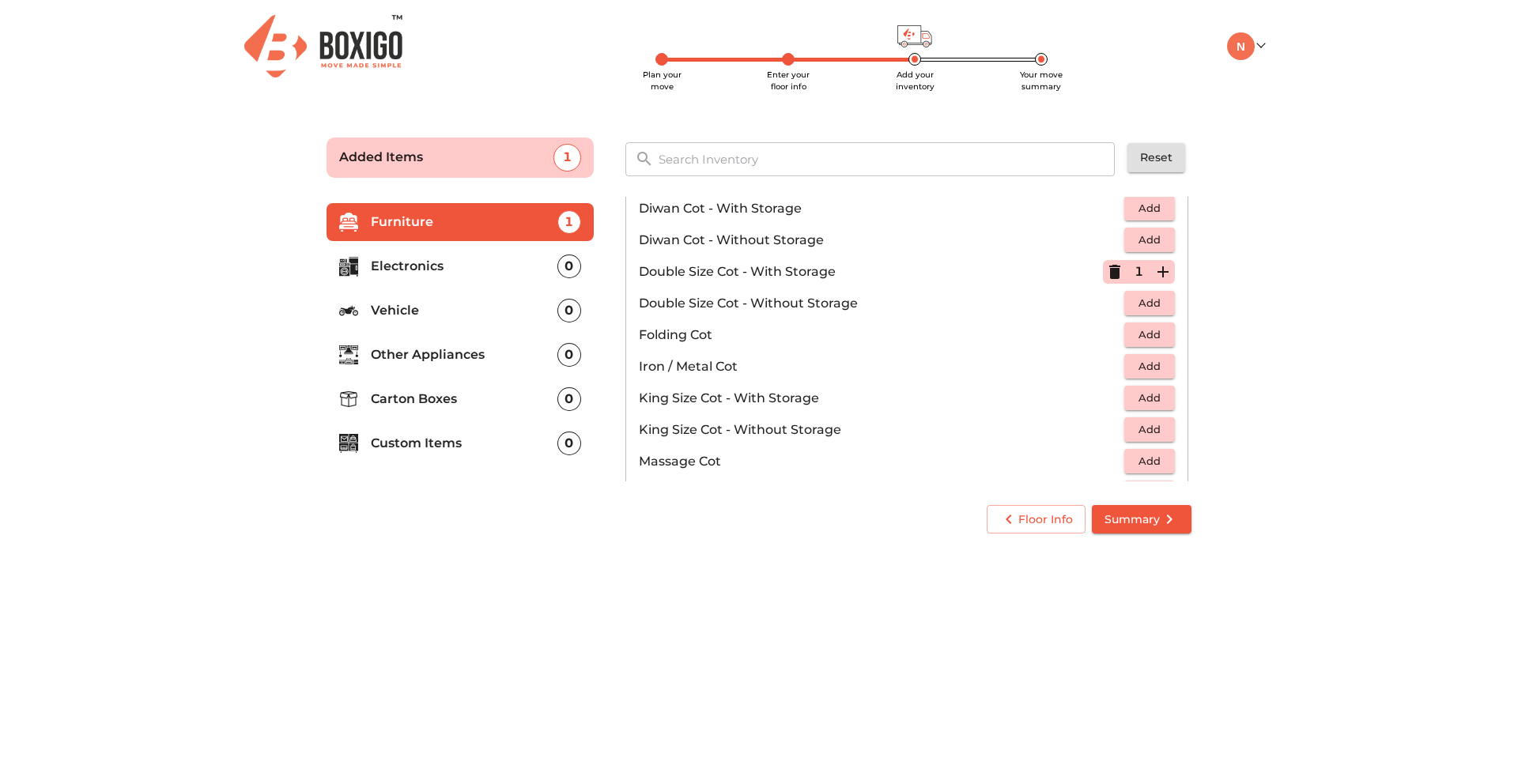
scroll to position [253, 0]
click at [1110, 269] on icon "button" at bounding box center [1115, 269] width 11 height 14
click at [1141, 401] on span "Add" at bounding box center [1150, 397] width 35 height 19
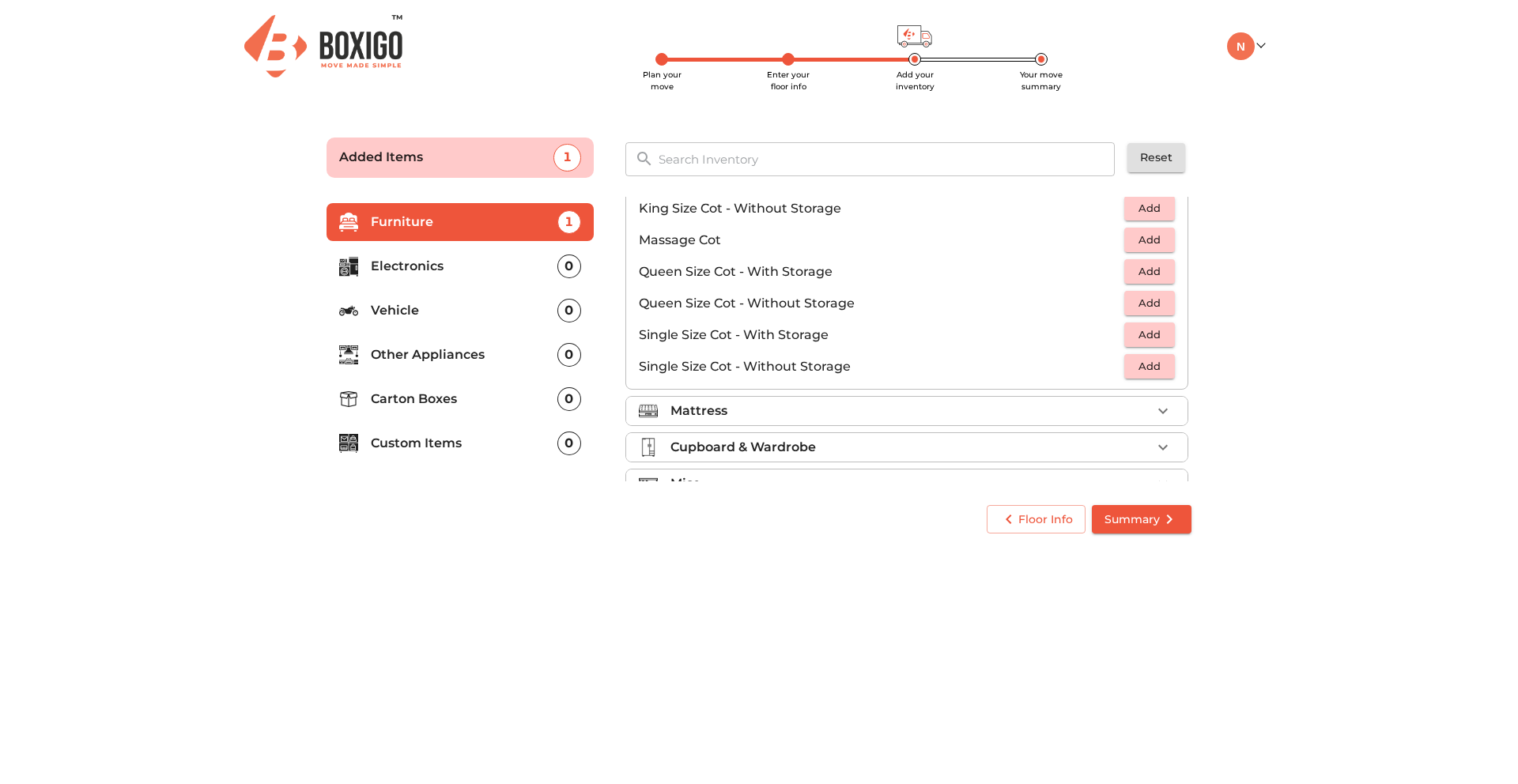
scroll to position [502, 0]
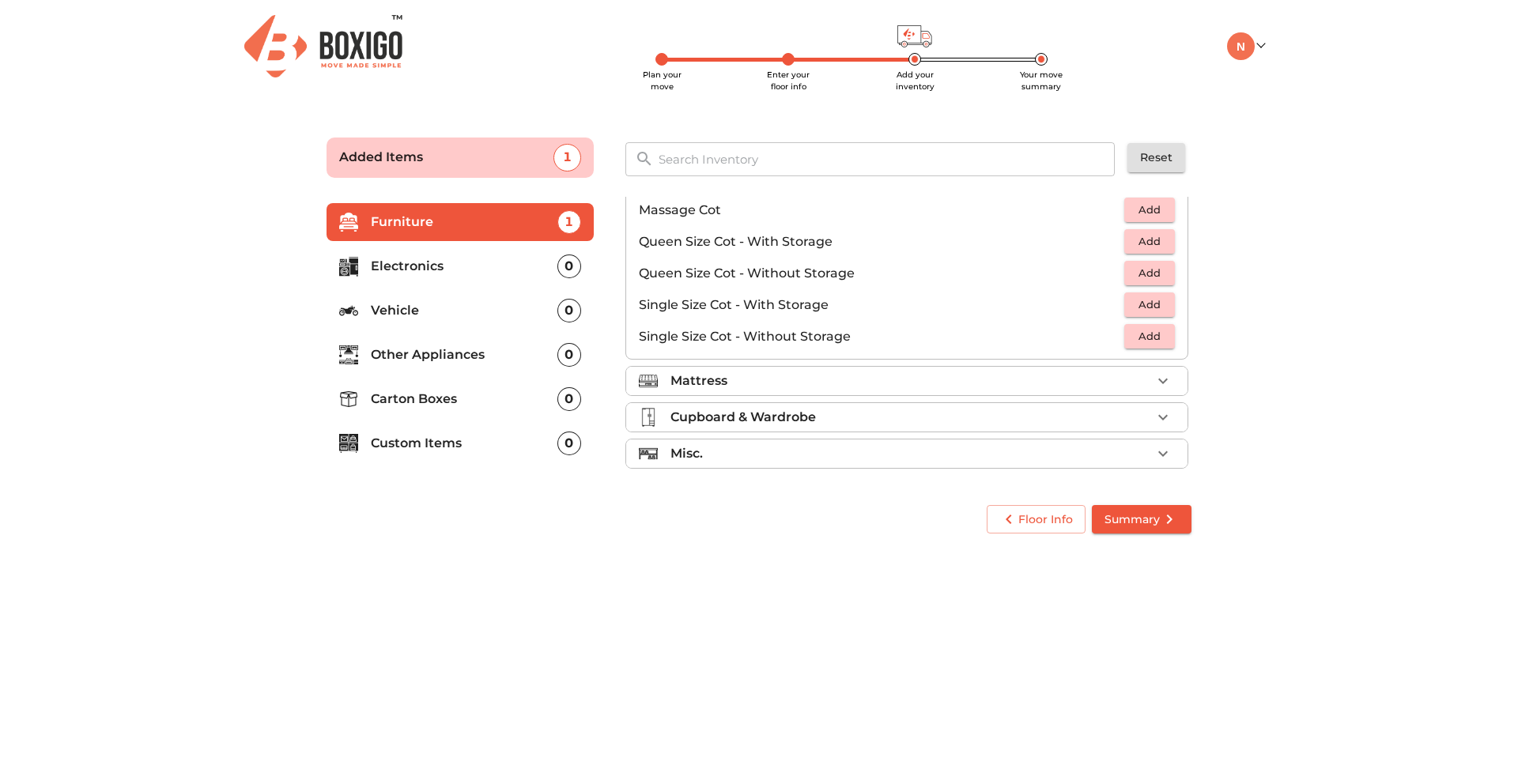
click at [1159, 379] on icon "button" at bounding box center [1163, 381] width 19 height 19
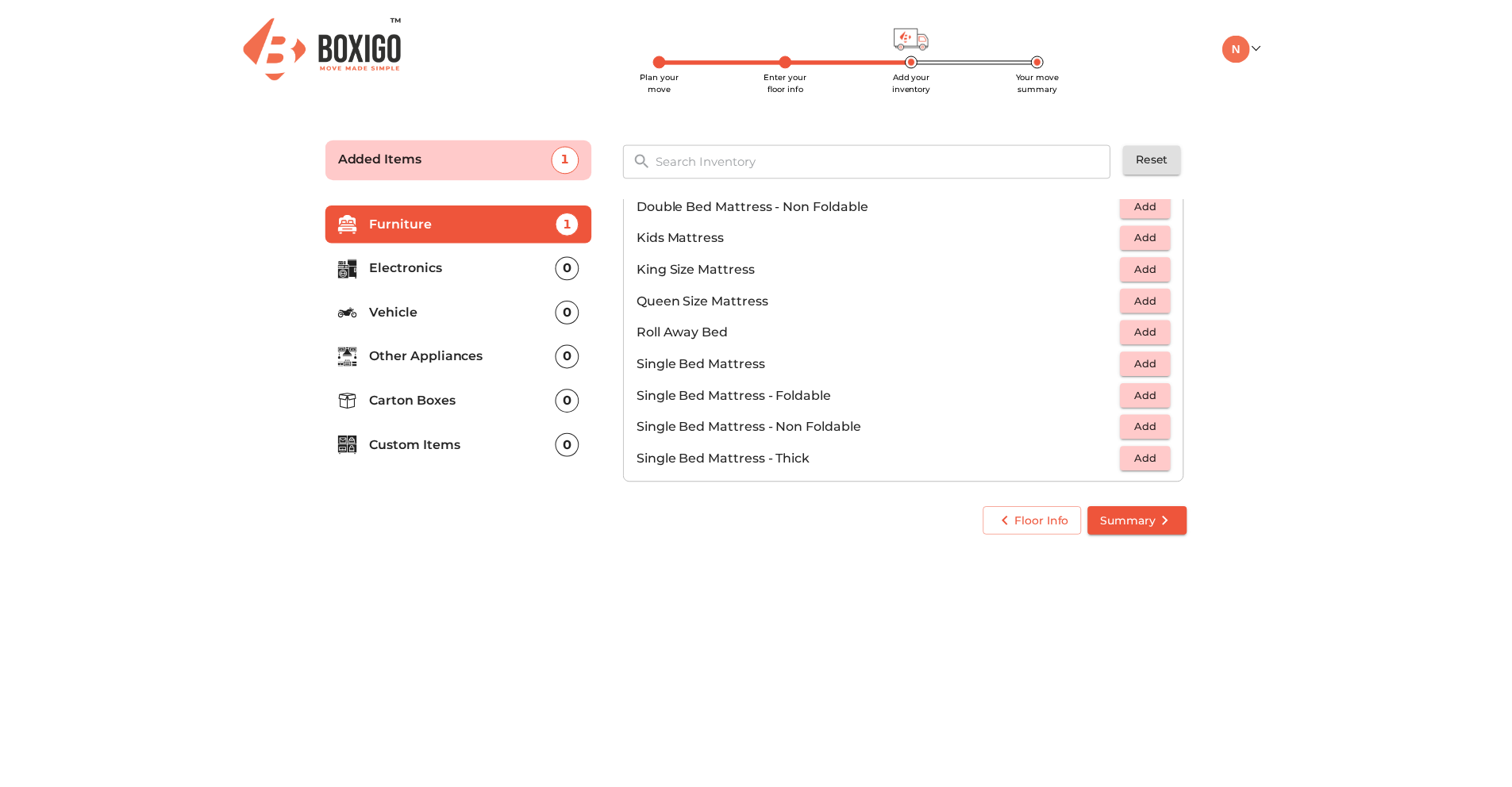
scroll to position [181, 0]
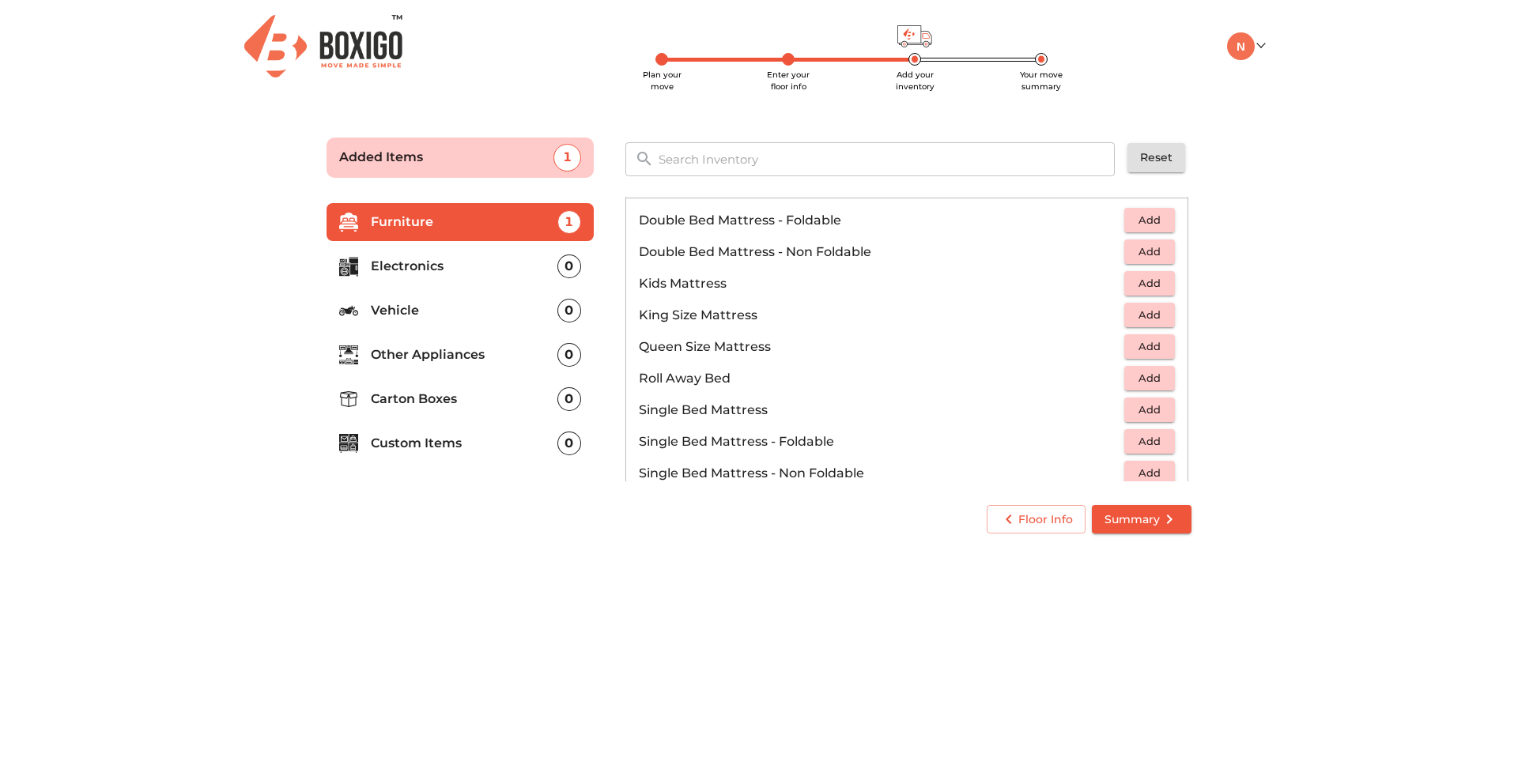
click at [1132, 415] on span "Add" at bounding box center [1150, 410] width 35 height 19
click at [1155, 412] on icon "button" at bounding box center [1163, 410] width 19 height 19
click at [1152, 524] on span "Summary" at bounding box center [1141, 519] width 74 height 19
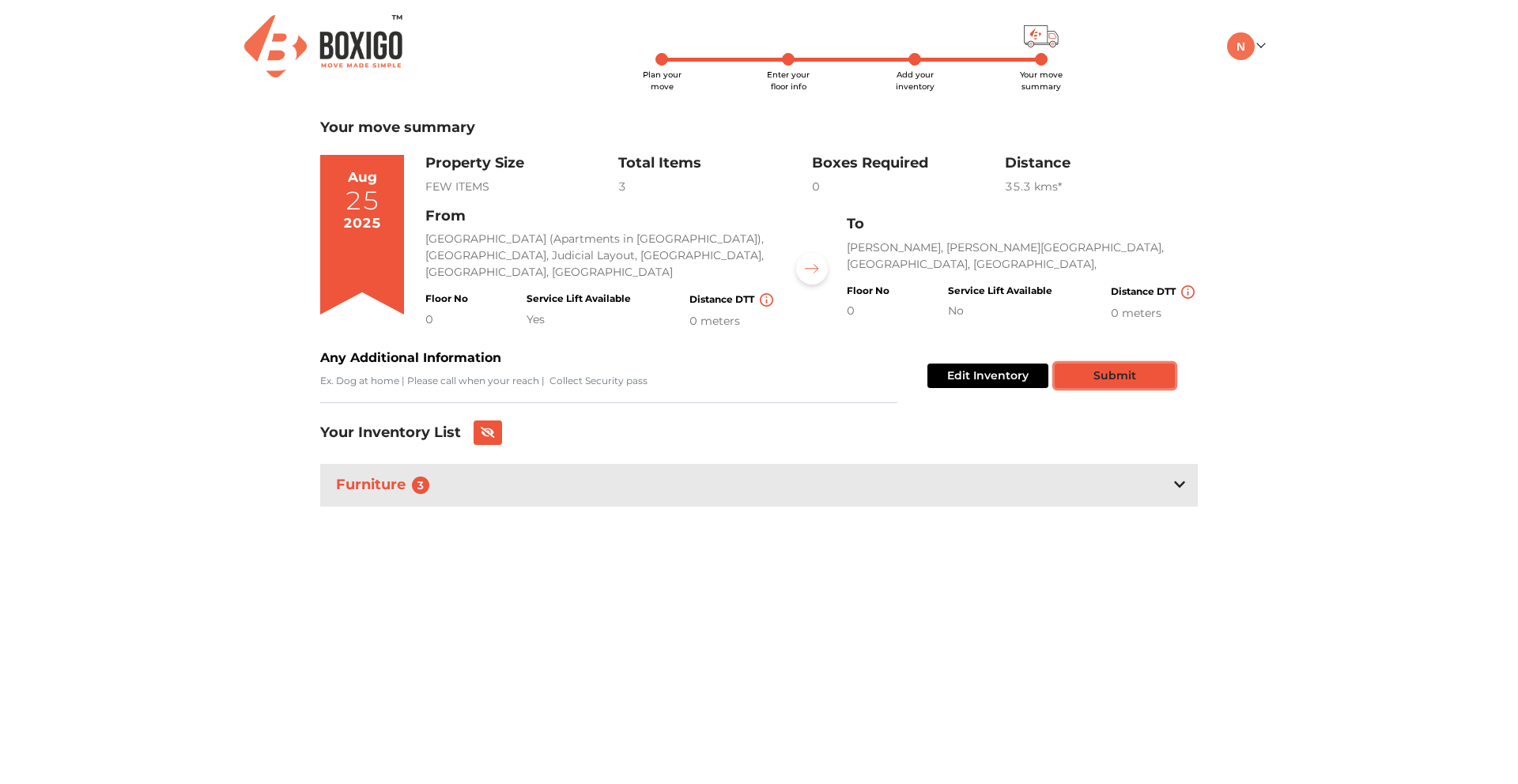
click at [1123, 380] on button "Submit" at bounding box center [1115, 376] width 120 height 24
